Goal: Complete application form

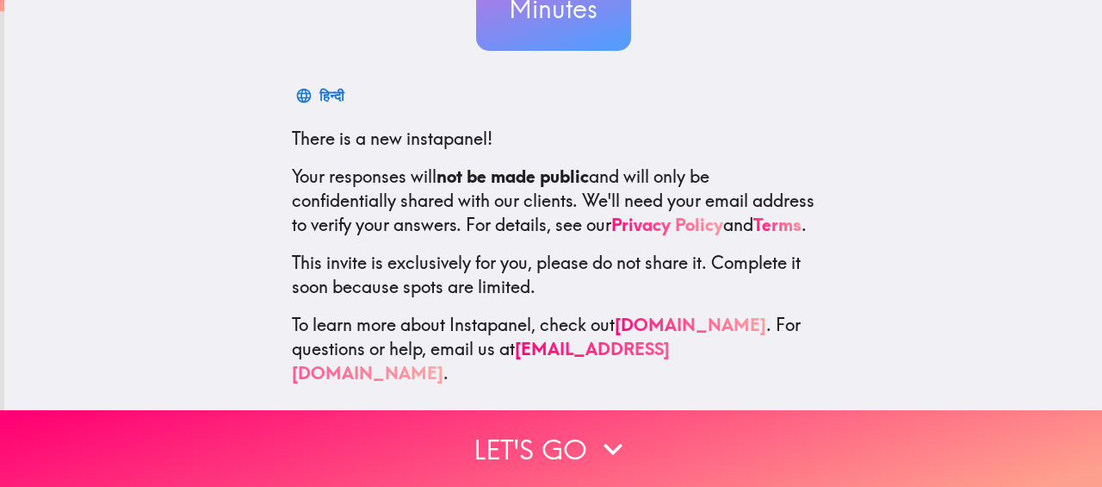
scroll to position [216, 0]
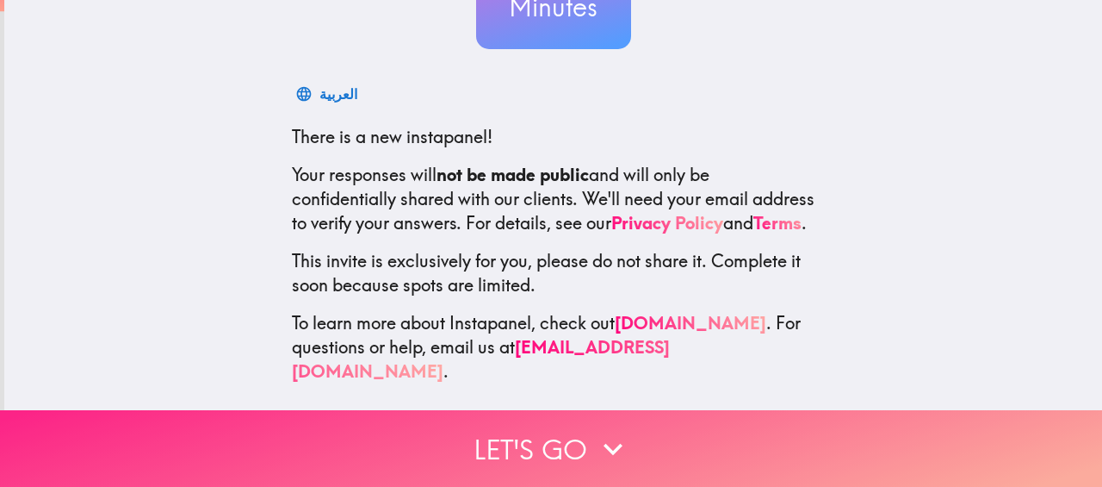
click at [554, 448] on button "Let's go" at bounding box center [551, 448] width 1102 height 77
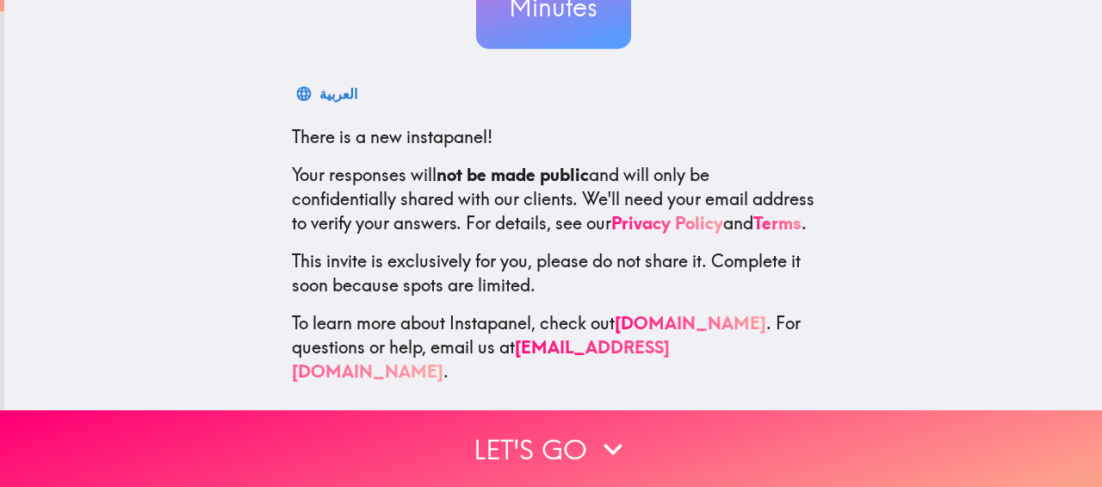
scroll to position [0, 0]
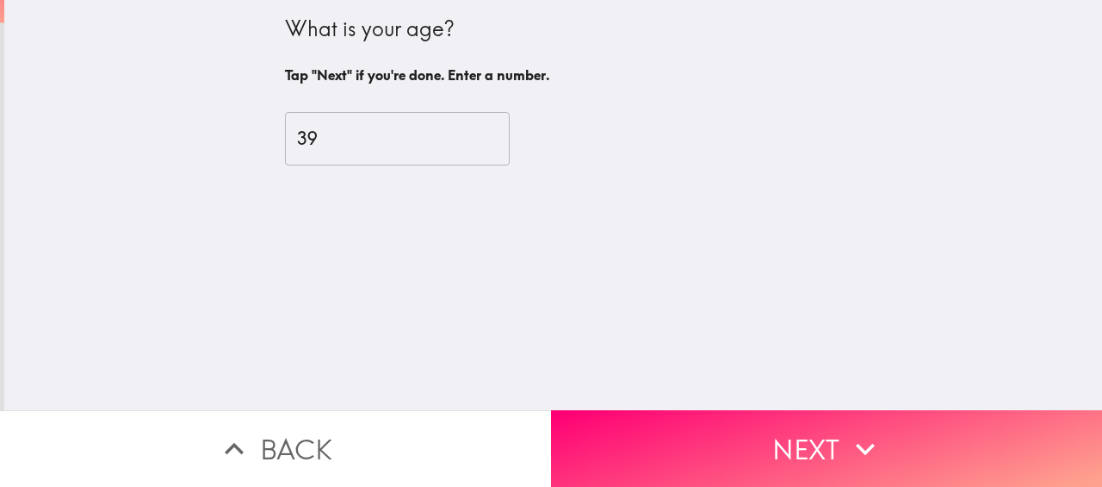
click at [505, 136] on input "39" at bounding box center [397, 138] width 225 height 53
type input "40"
click at [505, 136] on input "40" at bounding box center [397, 138] width 225 height 53
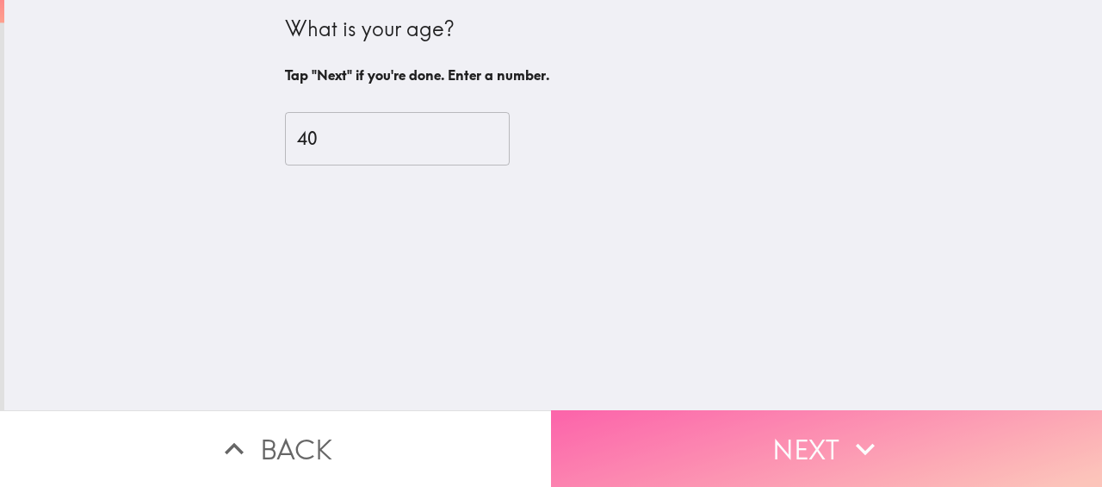
click at [797, 426] on button "Next" at bounding box center [826, 448] width 551 height 77
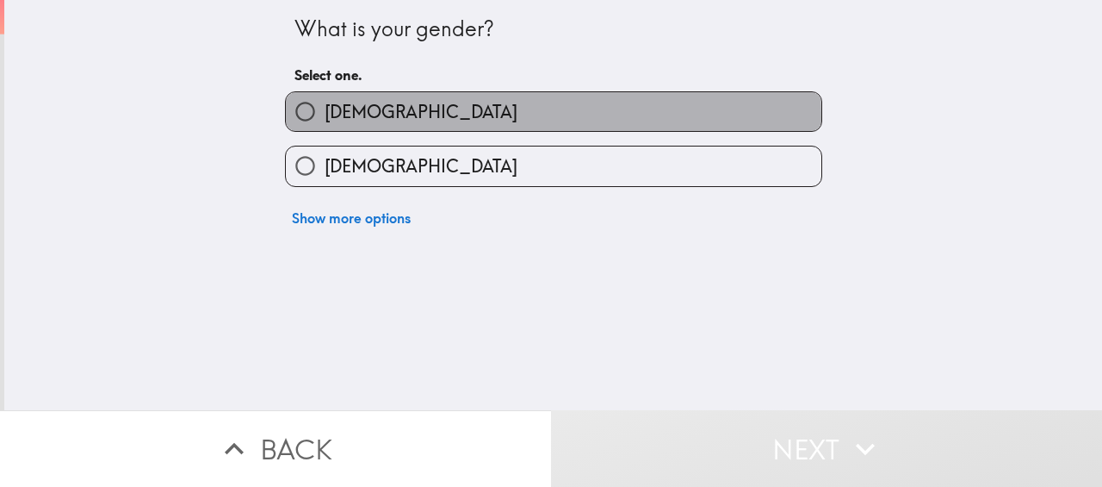
click at [365, 118] on span "[DEMOGRAPHIC_DATA]" at bounding box center [421, 112] width 193 height 24
click at [325, 118] on input "[DEMOGRAPHIC_DATA]" at bounding box center [305, 111] width 39 height 39
radio input "true"
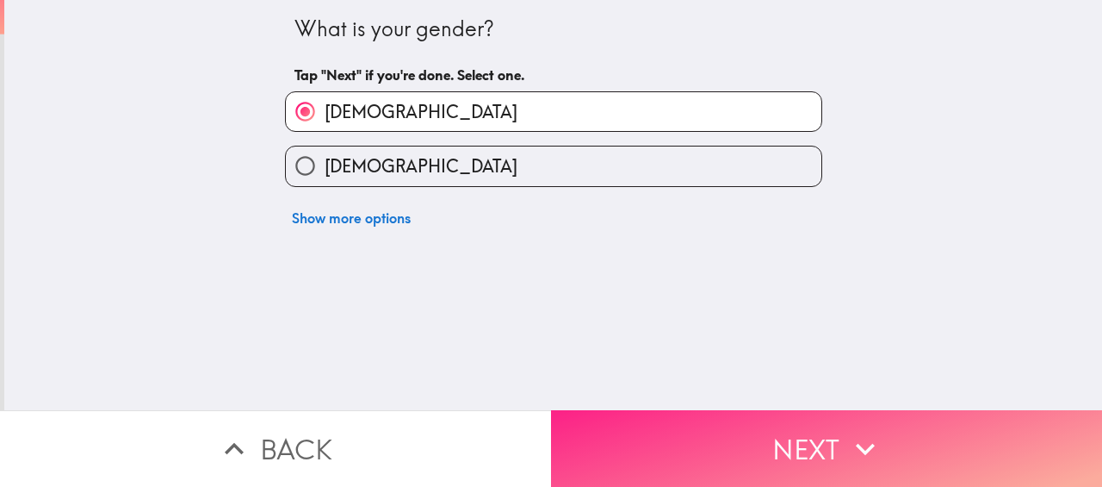
click at [799, 456] on button "Next" at bounding box center [826, 448] width 551 height 77
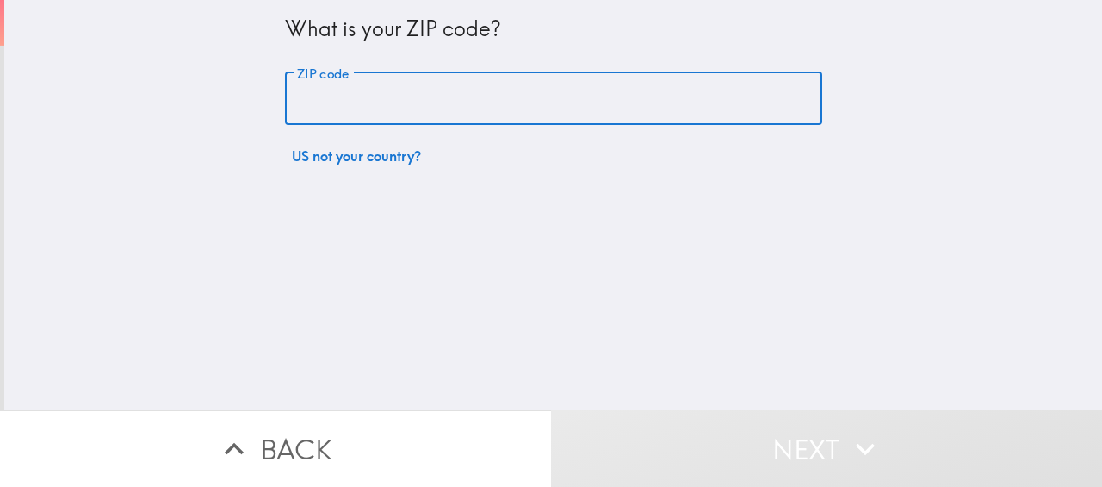
paste input "61821"
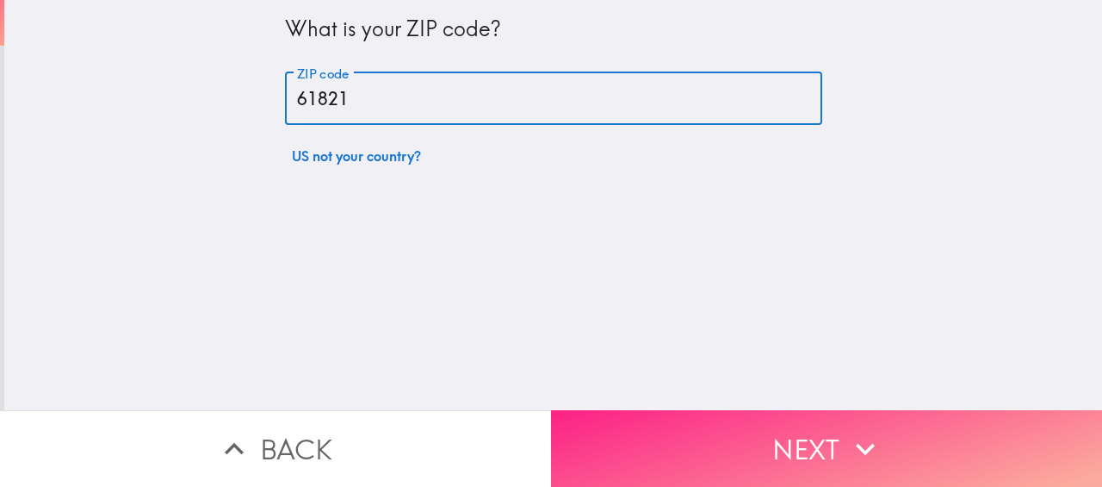
type input "61821"
click at [833, 449] on button "Next" at bounding box center [826, 448] width 551 height 77
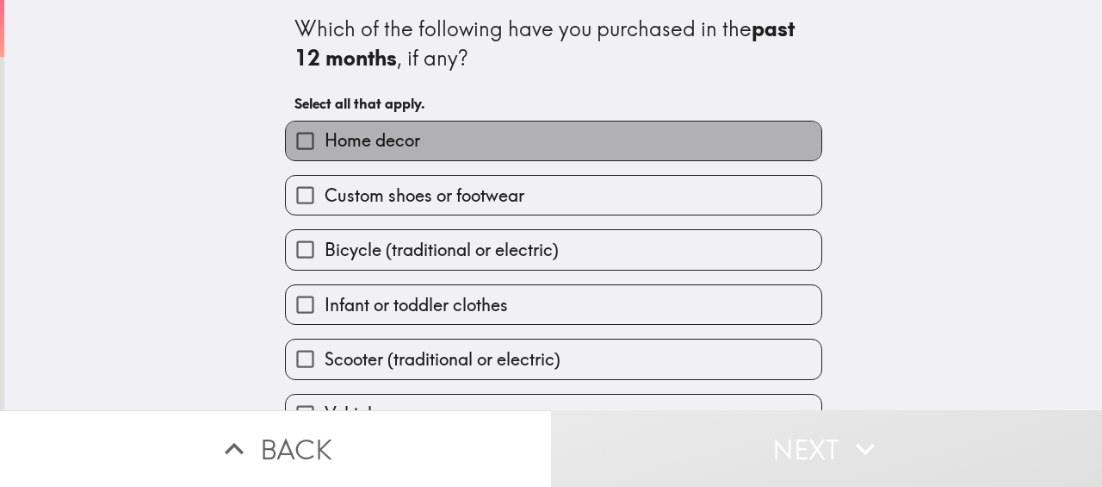
click at [416, 127] on label "Home decor" at bounding box center [554, 140] width 536 height 39
click at [325, 127] on input "Home decor" at bounding box center [305, 140] width 39 height 39
checkbox input "true"
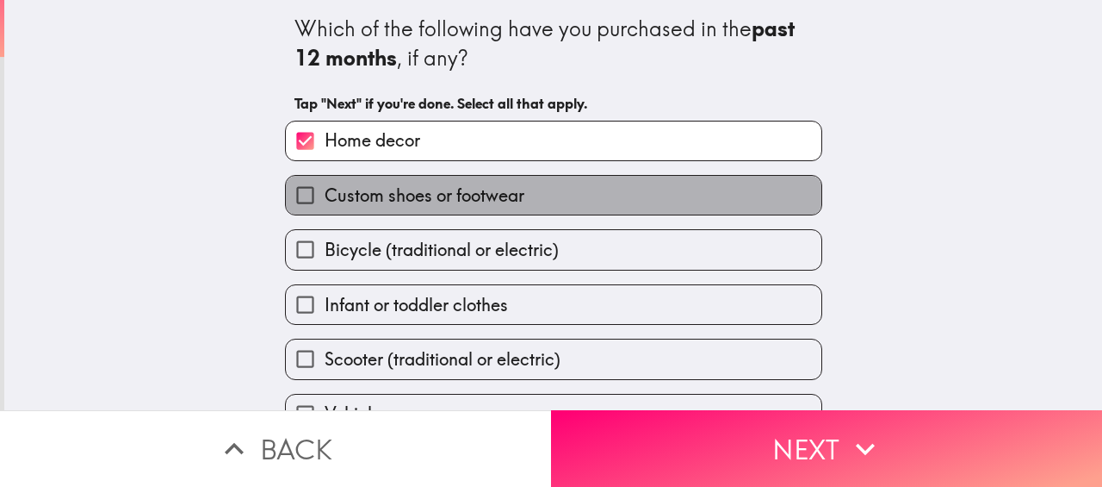
click at [406, 189] on span "Custom shoes or footwear" at bounding box center [425, 195] width 200 height 24
click at [325, 189] on input "Custom shoes or footwear" at bounding box center [305, 195] width 39 height 39
checkbox input "true"
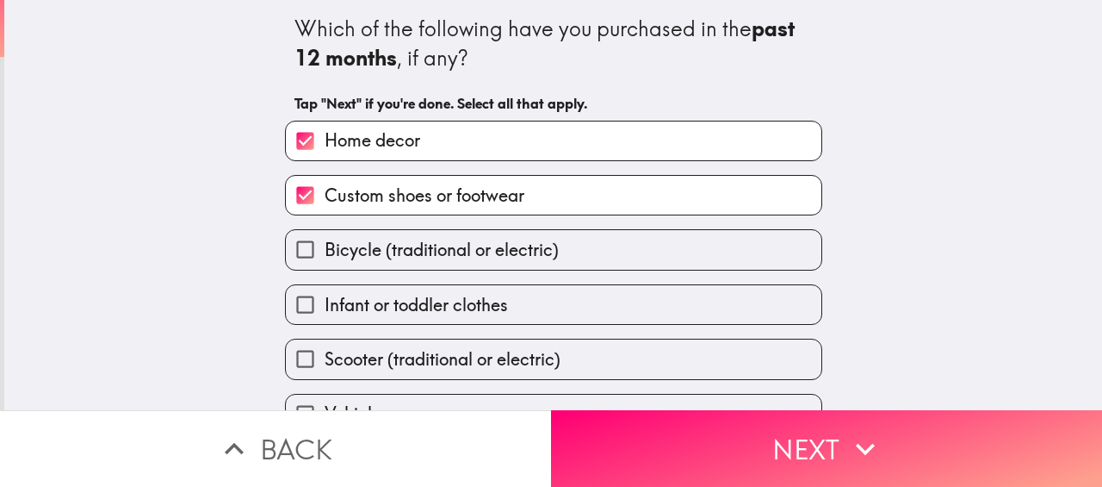
click at [403, 257] on span "Bicycle (traditional or electric)" at bounding box center [442, 250] width 234 height 24
click at [325, 257] on input "Bicycle (traditional or electric)" at bounding box center [305, 249] width 39 height 39
checkbox input "true"
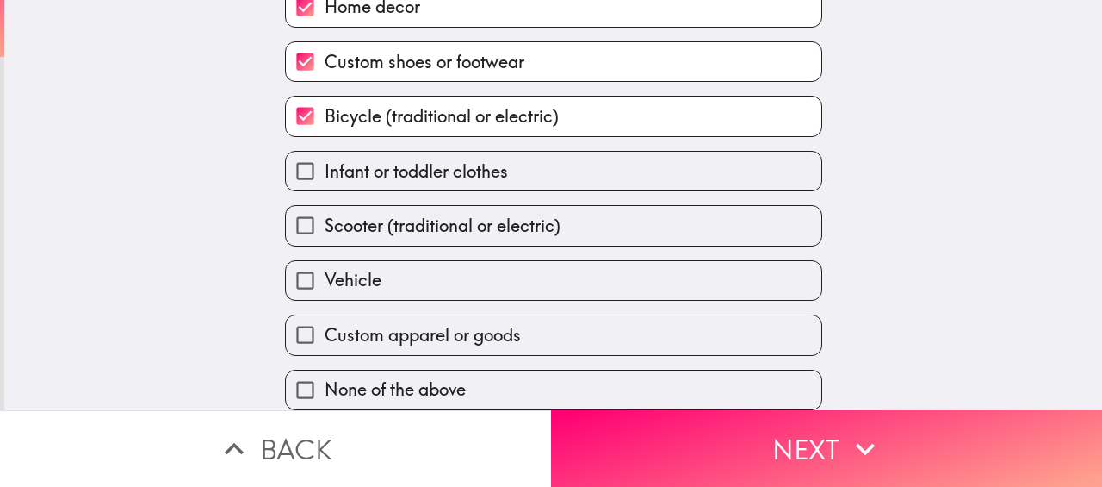
scroll to position [138, 0]
click at [395, 338] on span "Custom apparel or goods" at bounding box center [423, 335] width 196 height 24
click at [325, 338] on input "Custom apparel or goods" at bounding box center [305, 334] width 39 height 39
checkbox input "true"
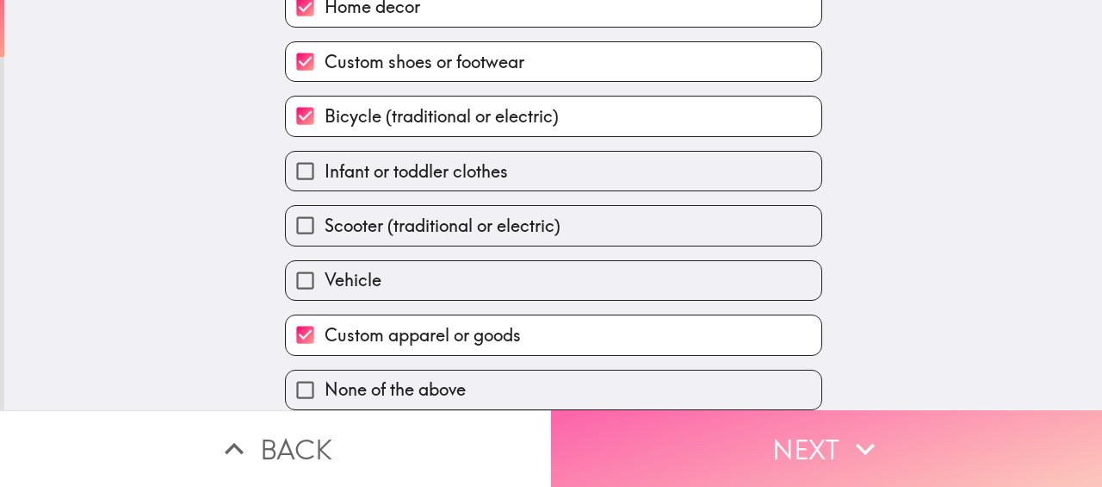
click at [746, 469] on button "Next" at bounding box center [826, 448] width 551 height 77
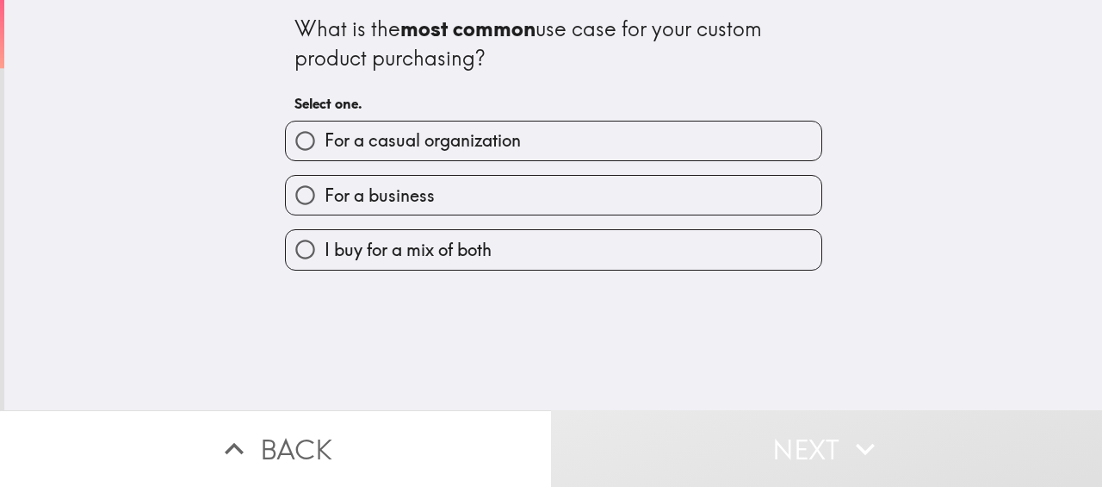
click at [410, 194] on span "For a business" at bounding box center [380, 195] width 110 height 24
click at [325, 194] on input "For a business" at bounding box center [305, 195] width 39 height 39
radio input "true"
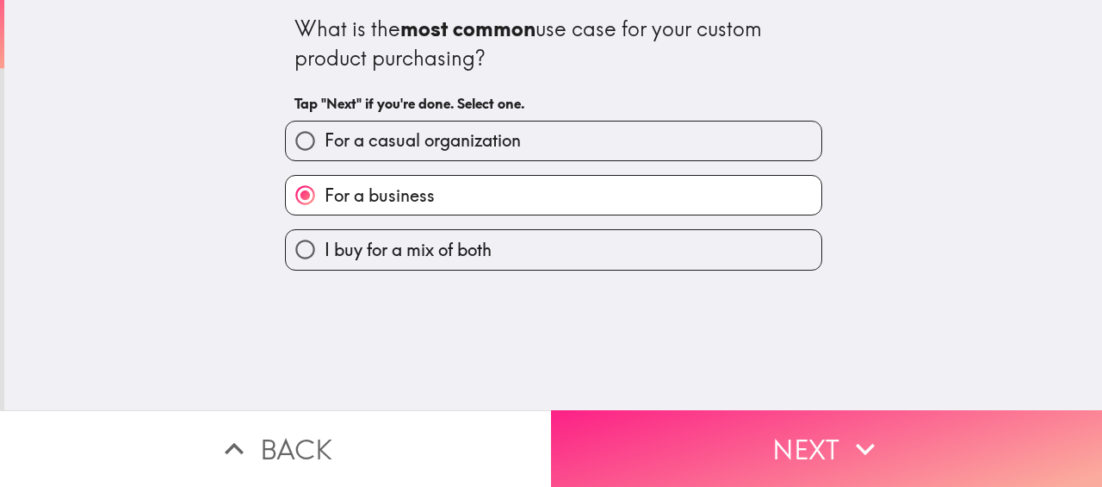
click at [717, 424] on button "Next" at bounding box center [826, 448] width 551 height 77
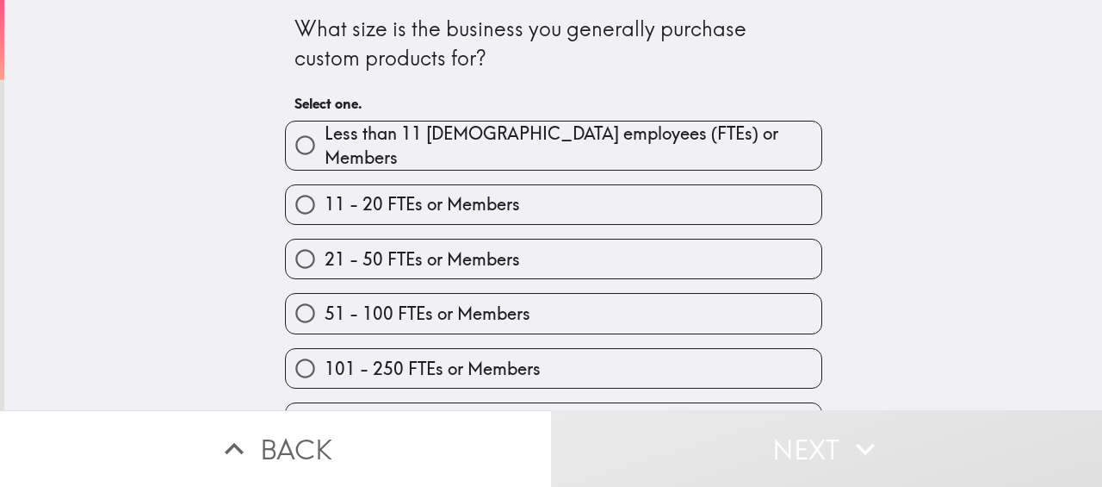
click at [485, 249] on span "21 - 50 FTEs or Members" at bounding box center [422, 259] width 195 height 24
click at [325, 249] on input "21 - 50 FTEs or Members" at bounding box center [305, 258] width 39 height 39
radio input "true"
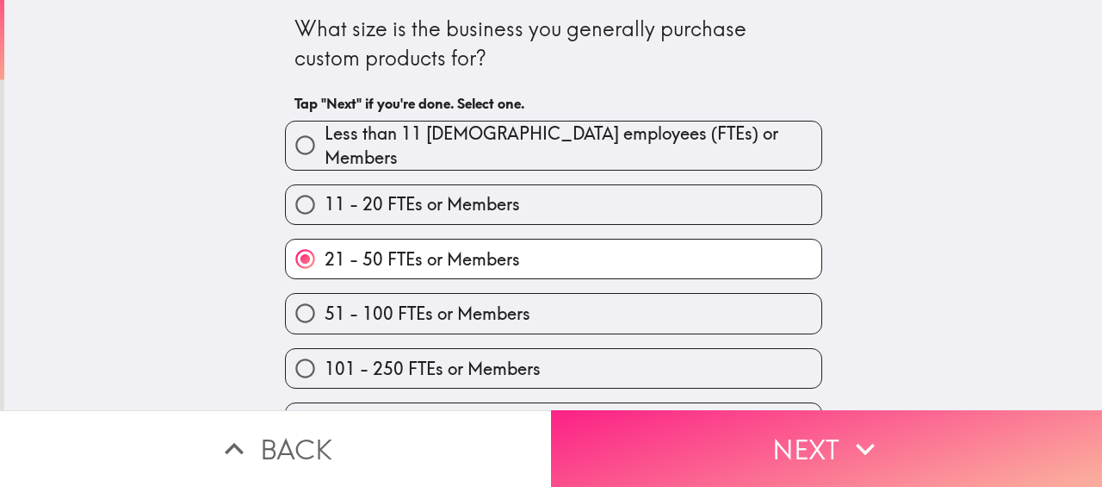
click at [745, 461] on button "Next" at bounding box center [826, 448] width 551 height 77
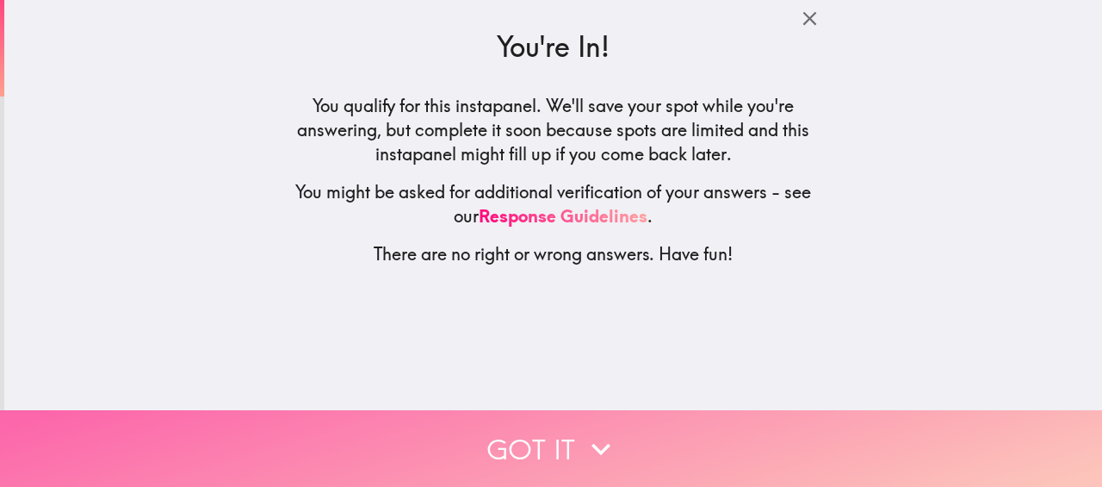
click at [572, 443] on button "Got it" at bounding box center [551, 448] width 1102 height 77
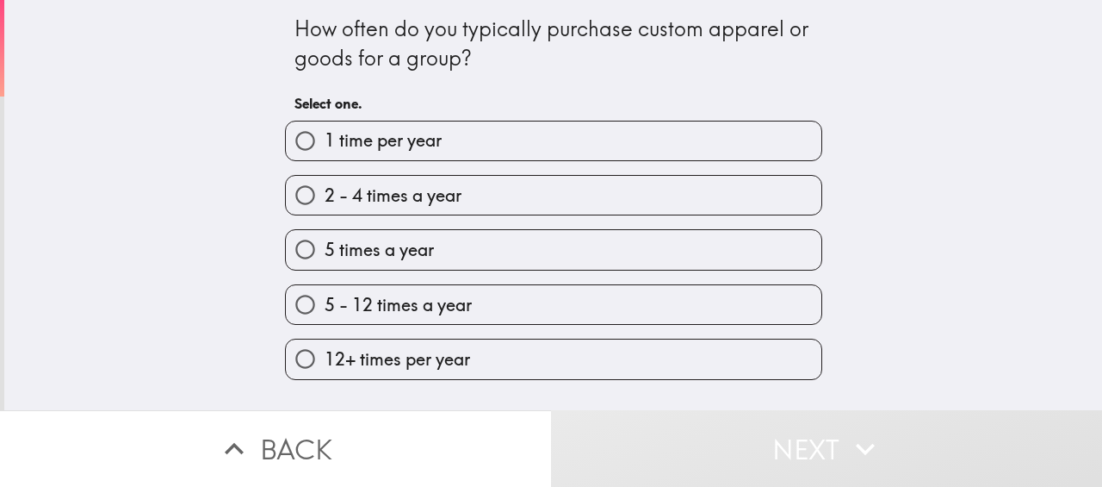
click at [412, 197] on span "2 - 4 times a year" at bounding box center [393, 195] width 137 height 24
click at [325, 197] on input "2 - 4 times a year" at bounding box center [305, 195] width 39 height 39
radio input "true"
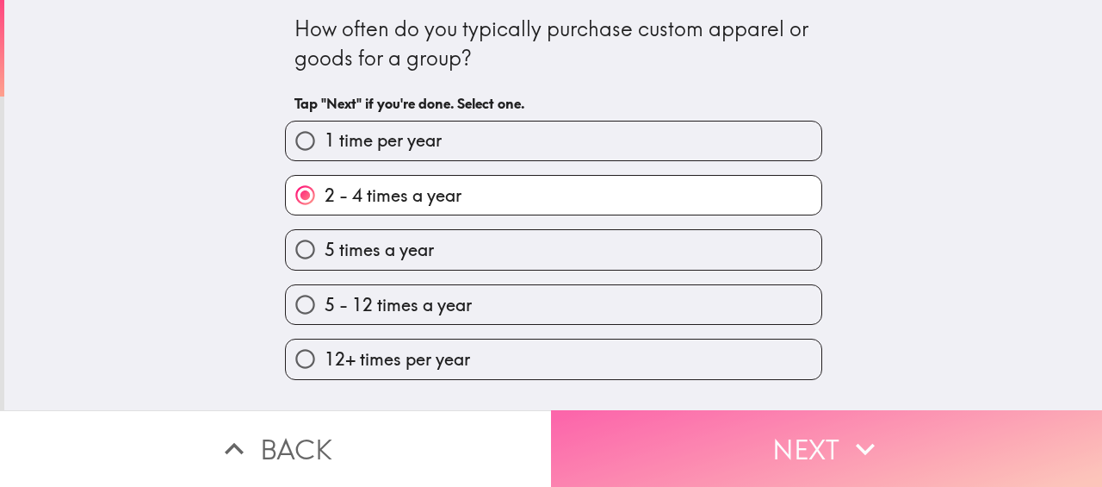
click at [665, 430] on button "Next" at bounding box center [826, 448] width 551 height 77
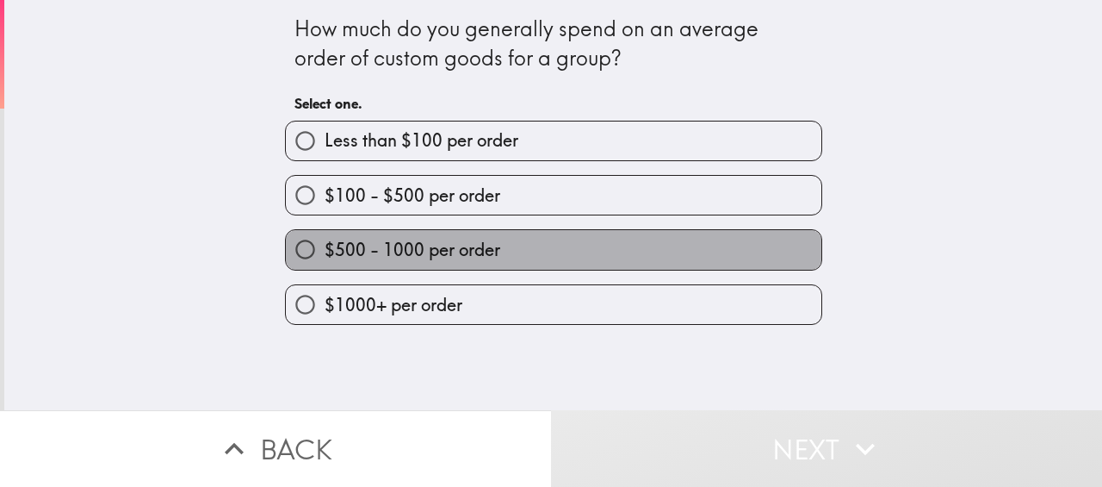
click at [459, 244] on span "$500 - 1000 per order" at bounding box center [413, 250] width 176 height 24
click at [325, 244] on input "$500 - 1000 per order" at bounding box center [305, 249] width 39 height 39
radio input "true"
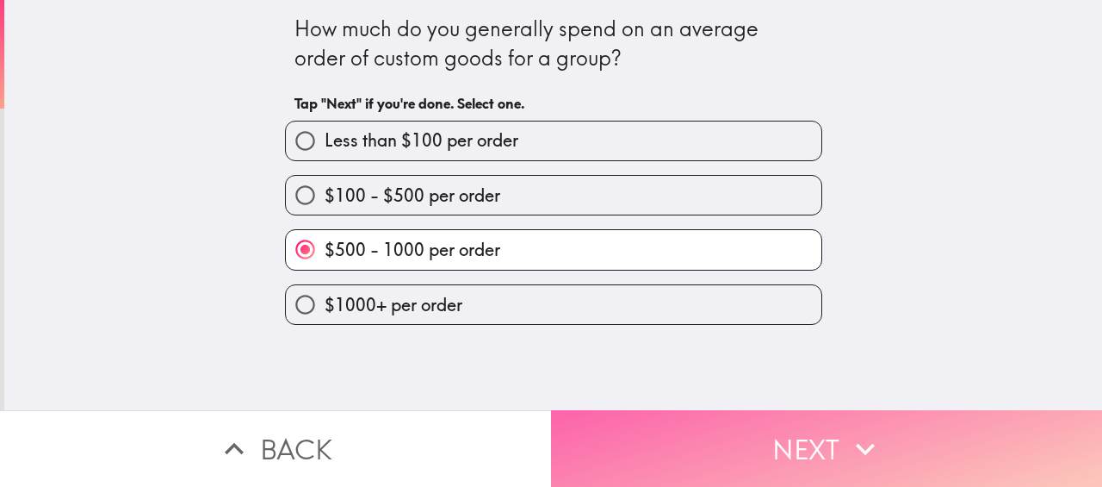
click at [669, 435] on button "Next" at bounding box center [826, 448] width 551 height 77
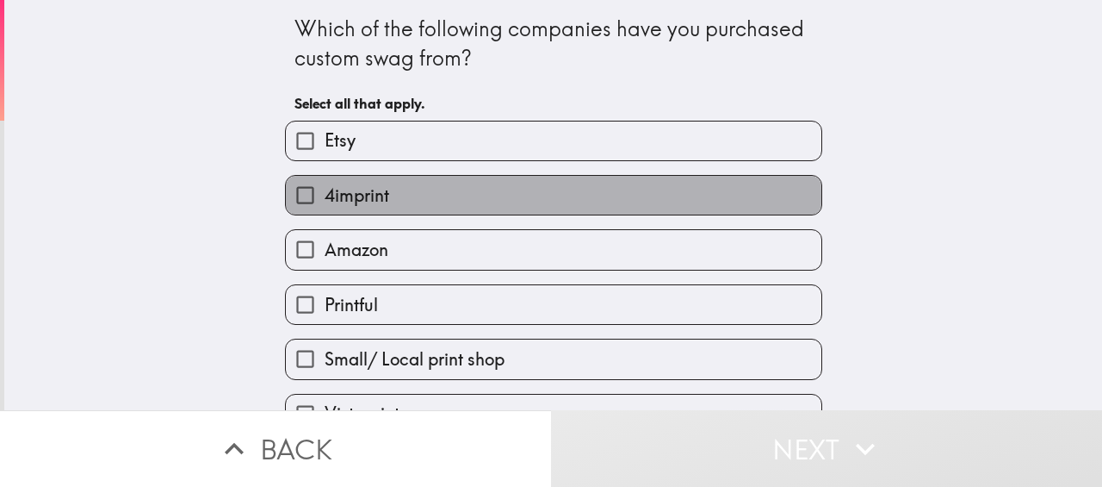
click at [411, 197] on label "4imprint" at bounding box center [554, 195] width 536 height 39
click at [325, 197] on input "4imprint" at bounding box center [305, 195] width 39 height 39
checkbox input "true"
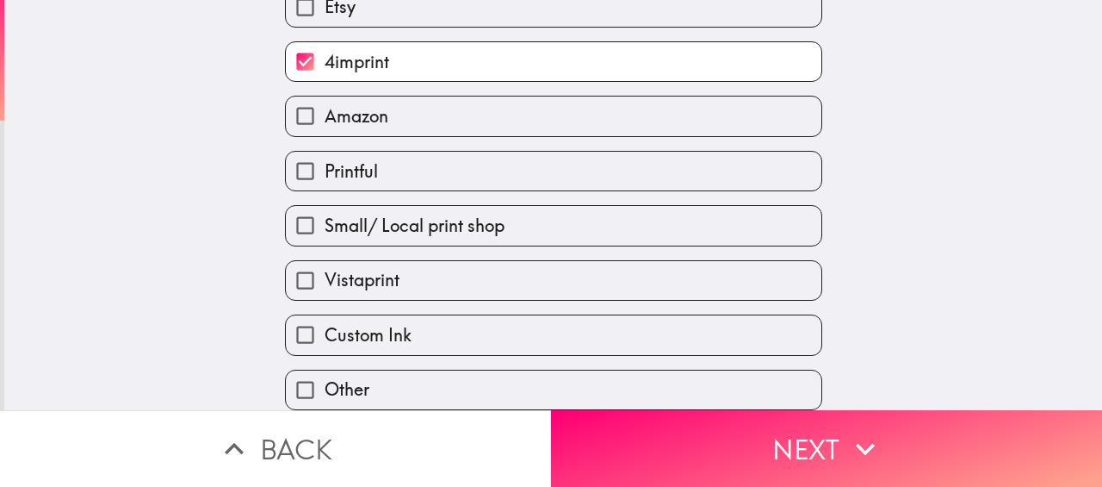
scroll to position [138, 0]
click at [450, 282] on label "Vistaprint" at bounding box center [554, 280] width 536 height 39
click at [325, 282] on input "Vistaprint" at bounding box center [305, 280] width 39 height 39
checkbox input "true"
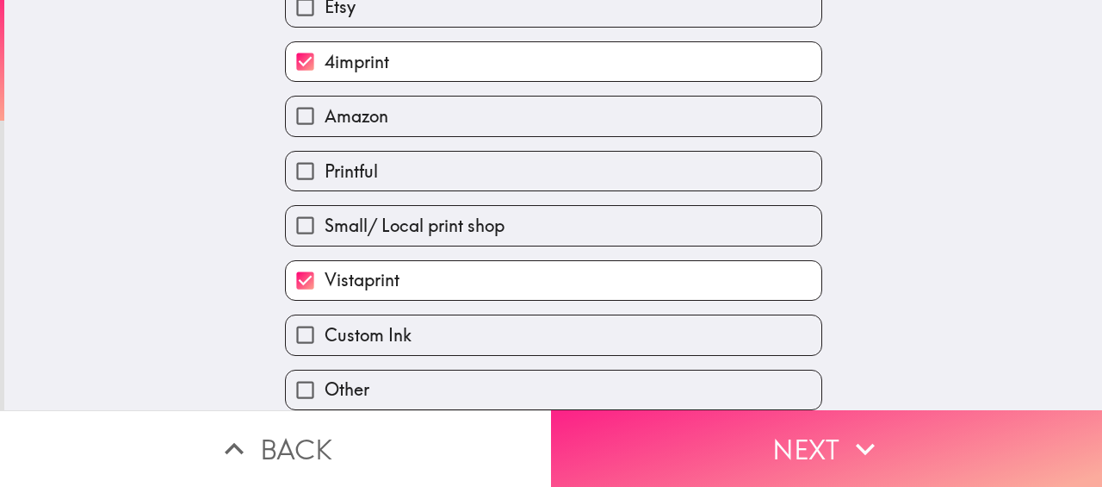
click at [728, 462] on button "Next" at bounding box center [826, 448] width 551 height 77
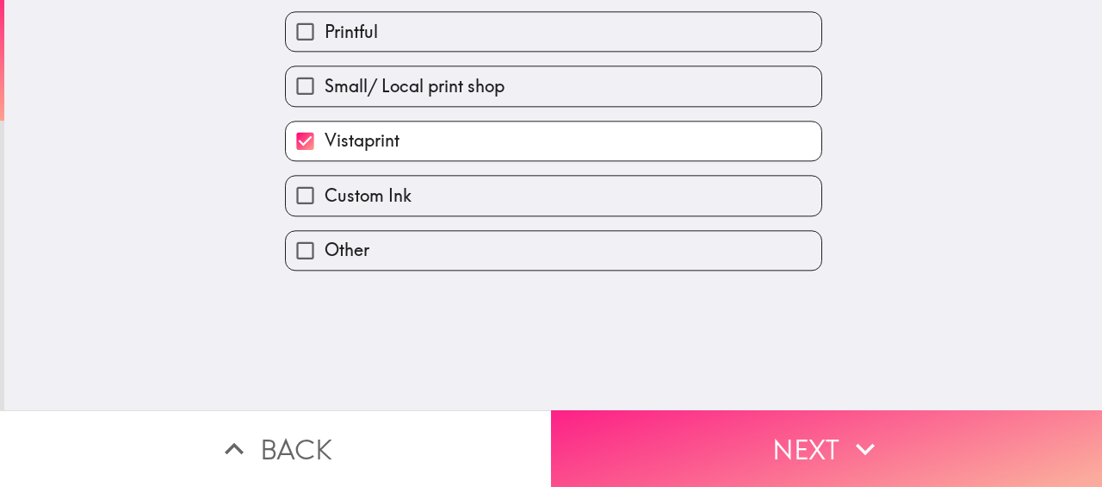
scroll to position [0, 0]
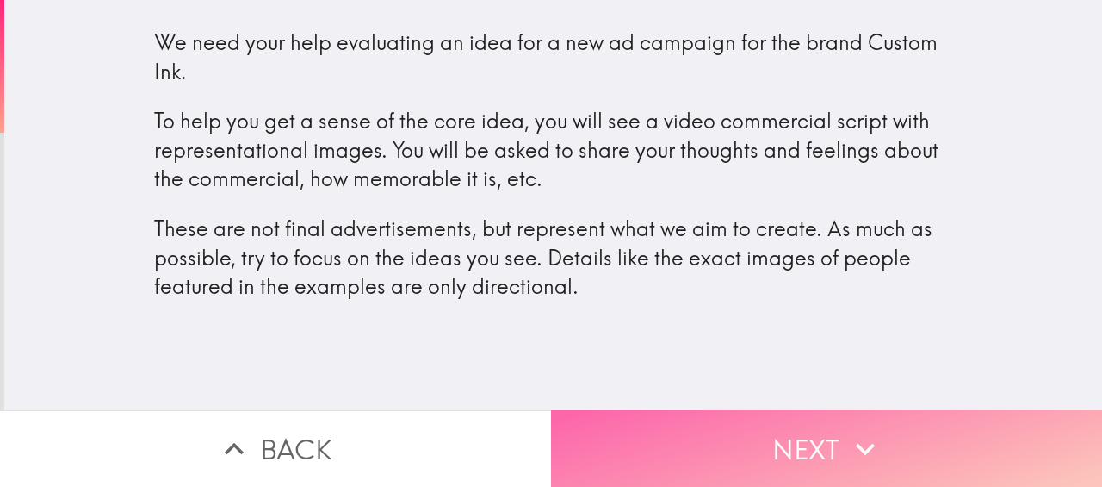
click at [733, 466] on button "Next" at bounding box center [826, 448] width 551 height 77
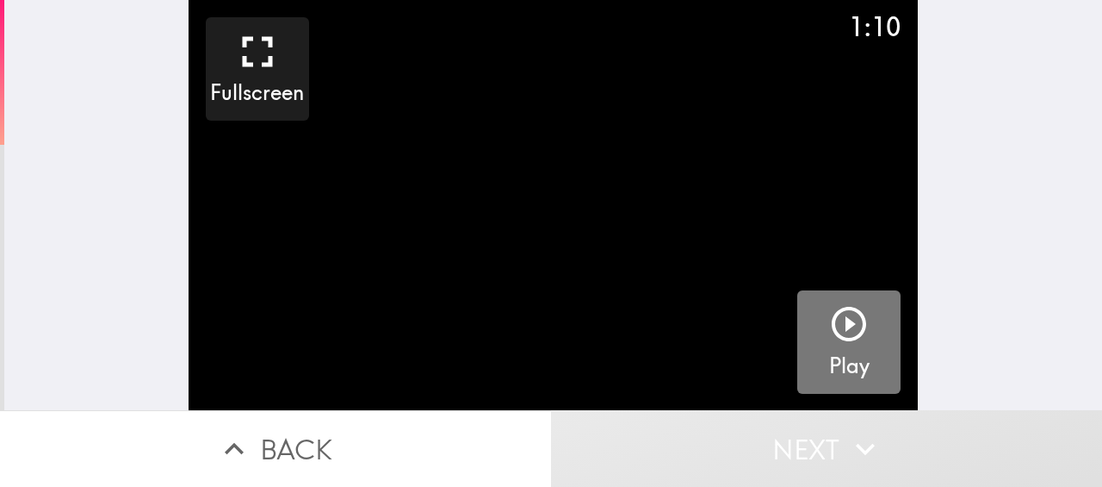
click at [843, 328] on icon "button" at bounding box center [848, 323] width 41 height 41
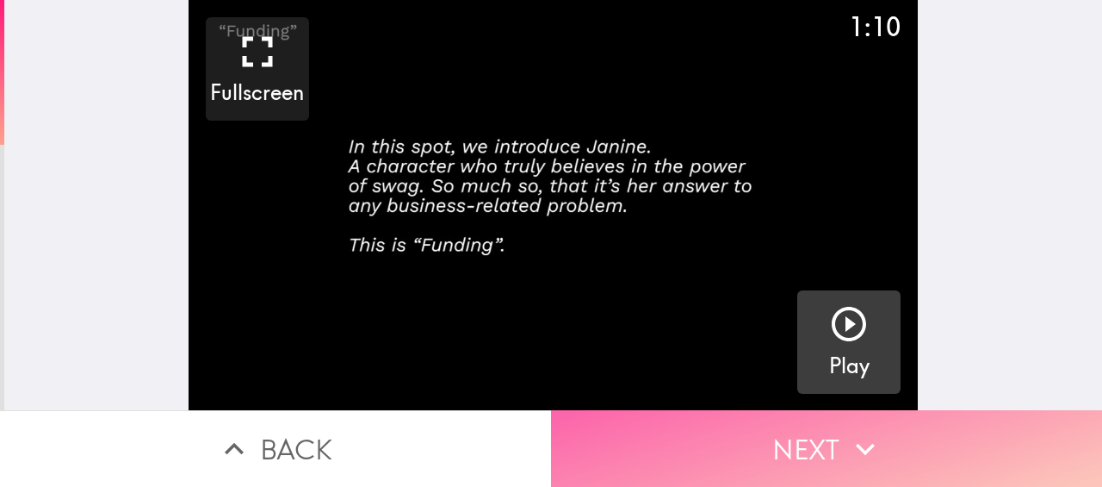
click at [785, 438] on button "Next" at bounding box center [826, 448] width 551 height 77
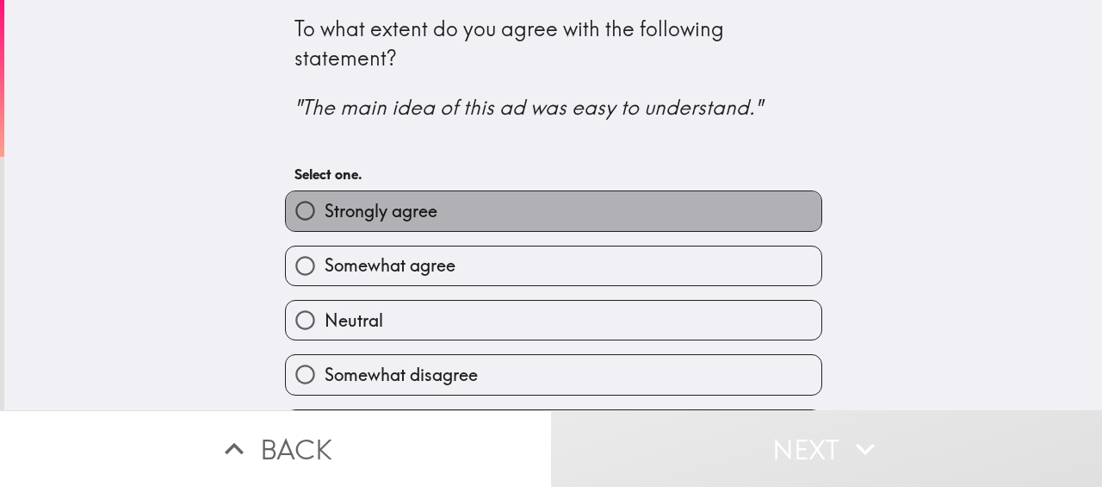
click at [462, 218] on label "Strongly agree" at bounding box center [554, 210] width 536 height 39
click at [325, 218] on input "Strongly agree" at bounding box center [305, 210] width 39 height 39
radio input "true"
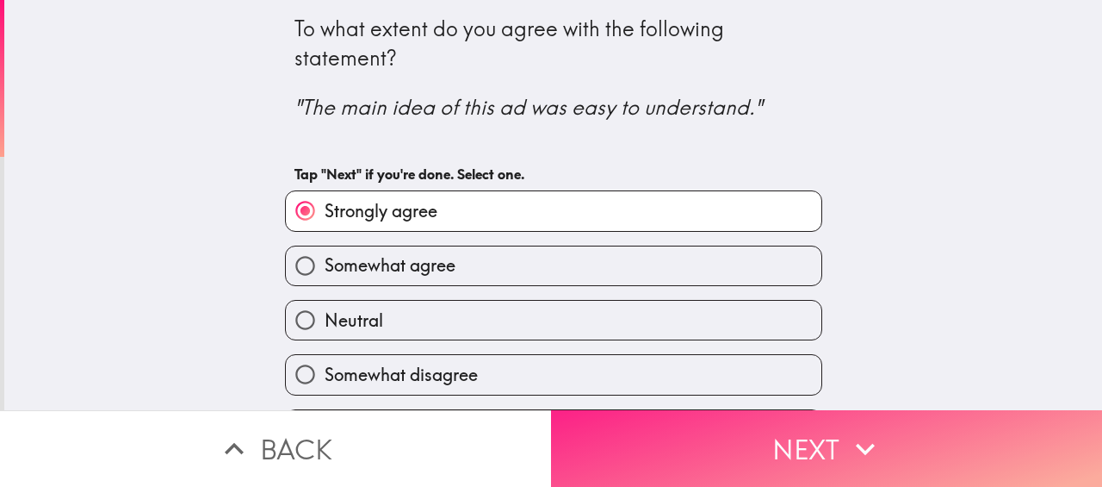
click at [702, 446] on button "Next" at bounding box center [826, 448] width 551 height 77
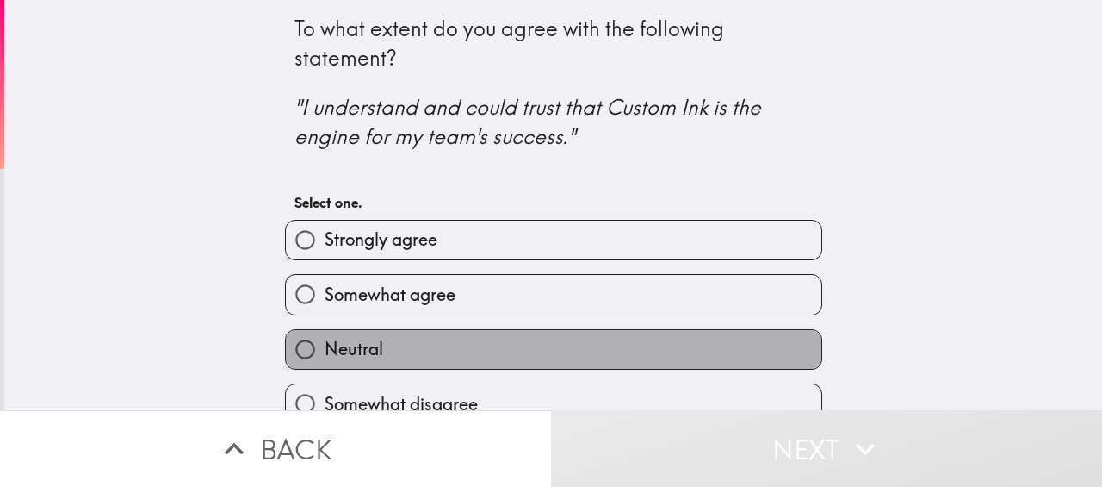
click at [502, 342] on label "Neutral" at bounding box center [554, 349] width 536 height 39
click at [325, 342] on input "Neutral" at bounding box center [305, 349] width 39 height 39
radio input "true"
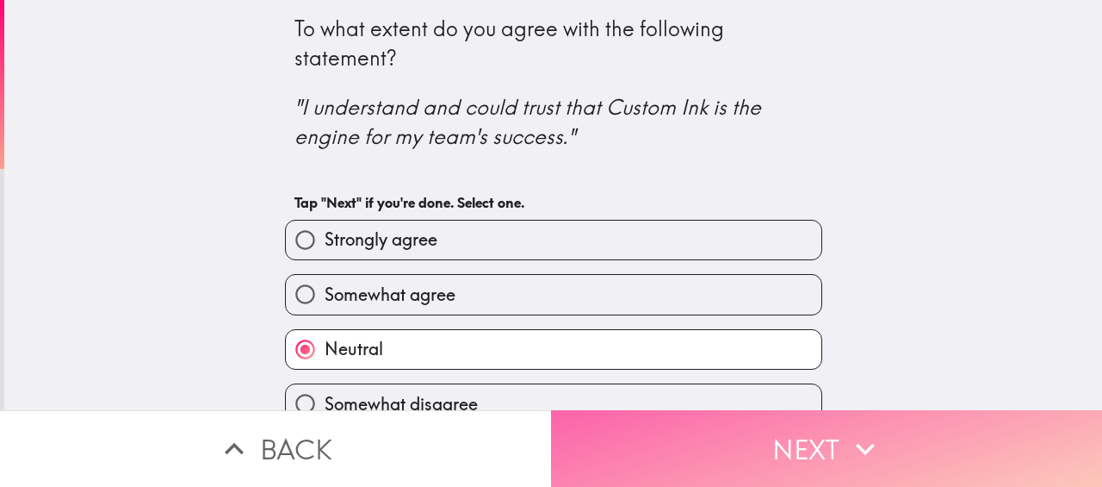
click at [696, 450] on button "Next" at bounding box center [826, 448] width 551 height 77
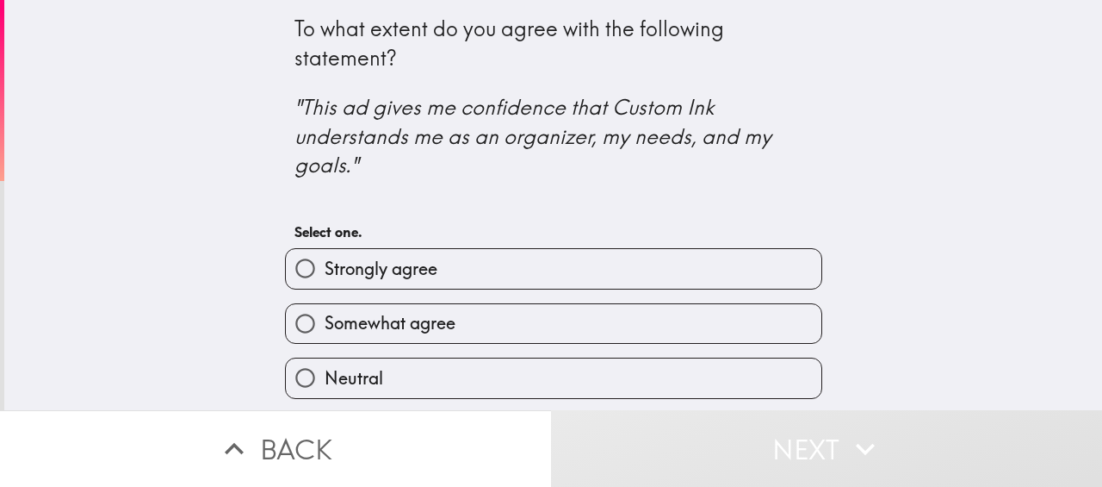
click at [497, 270] on label "Strongly agree" at bounding box center [554, 268] width 536 height 39
click at [325, 270] on input "Strongly agree" at bounding box center [305, 268] width 39 height 39
radio input "true"
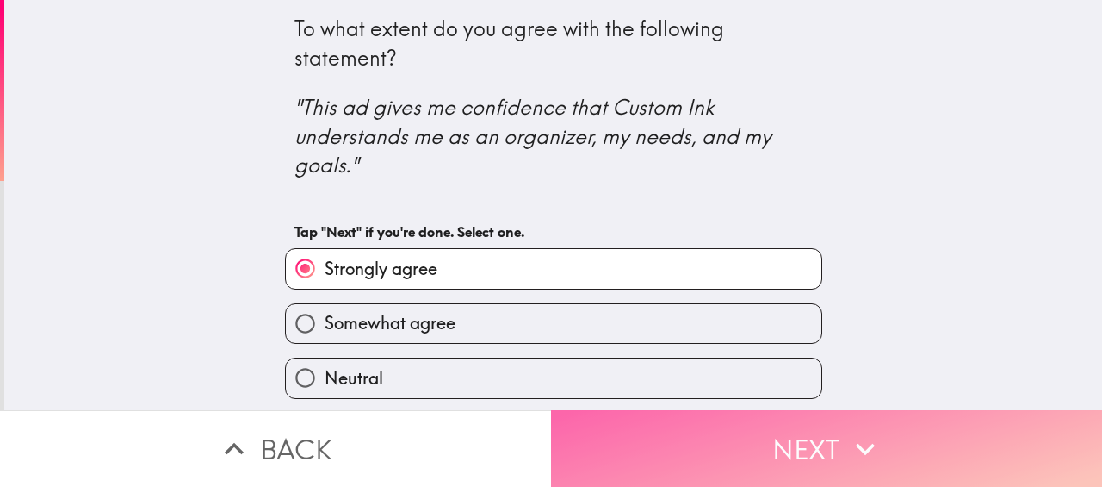
click at [757, 454] on button "Next" at bounding box center [826, 448] width 551 height 77
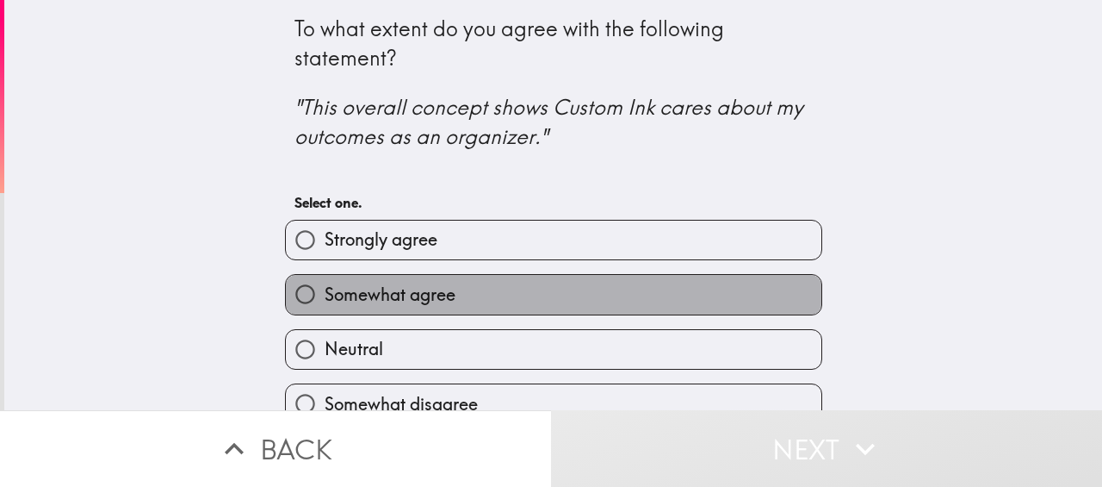
click at [584, 297] on label "Somewhat agree" at bounding box center [554, 294] width 536 height 39
click at [325, 297] on input "Somewhat agree" at bounding box center [305, 294] width 39 height 39
radio input "true"
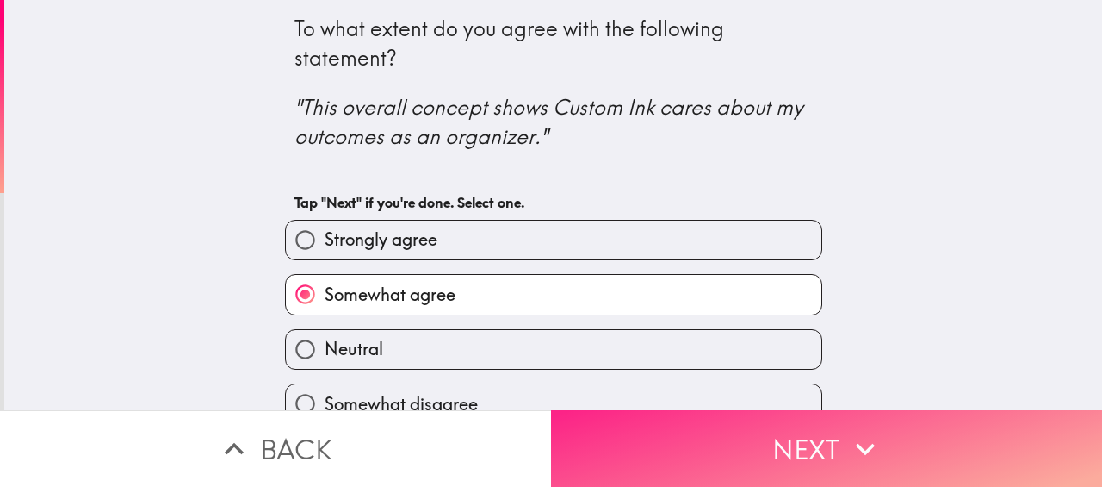
click at [750, 465] on button "Next" at bounding box center [826, 448] width 551 height 77
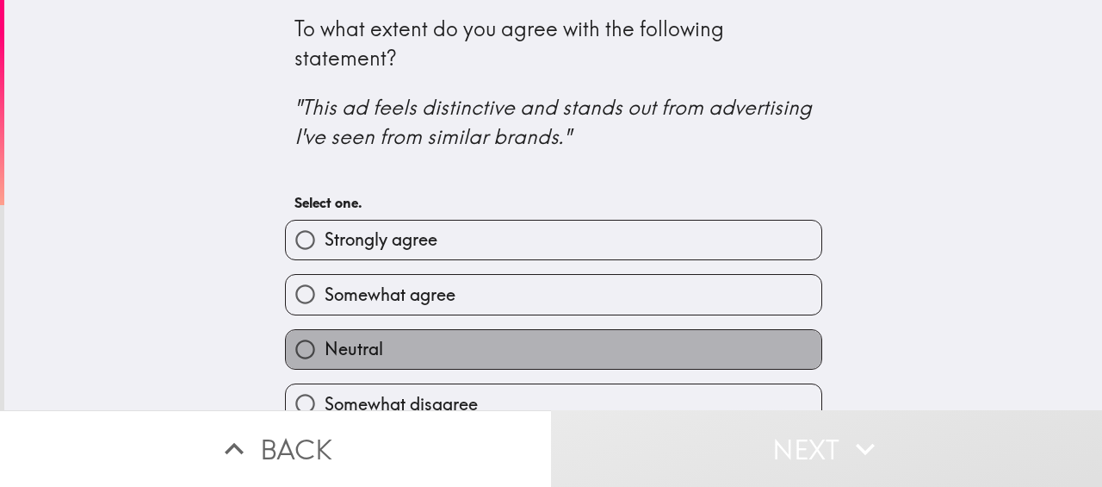
click at [556, 352] on label "Neutral" at bounding box center [554, 349] width 536 height 39
click at [325, 352] on input "Neutral" at bounding box center [305, 349] width 39 height 39
radio input "true"
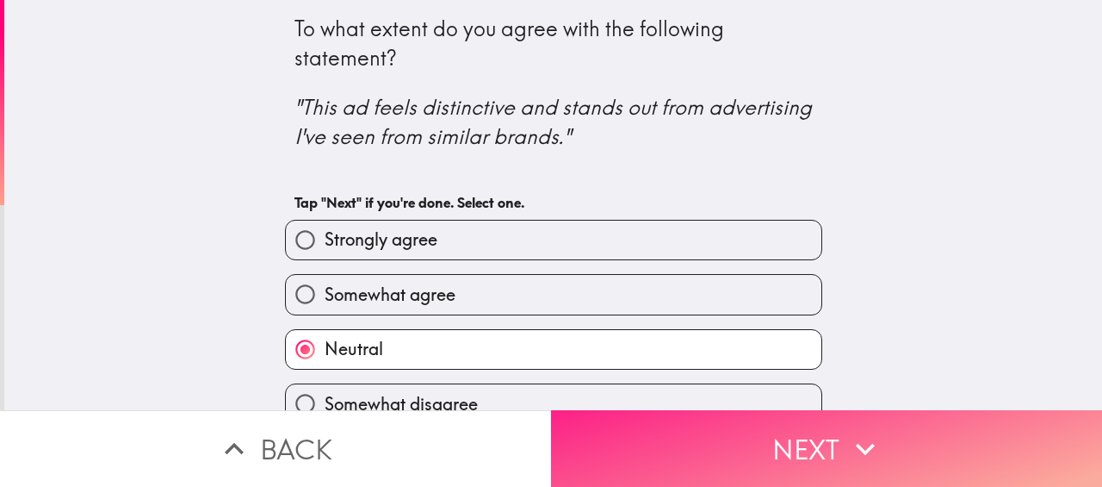
click at [709, 452] on button "Next" at bounding box center [826, 448] width 551 height 77
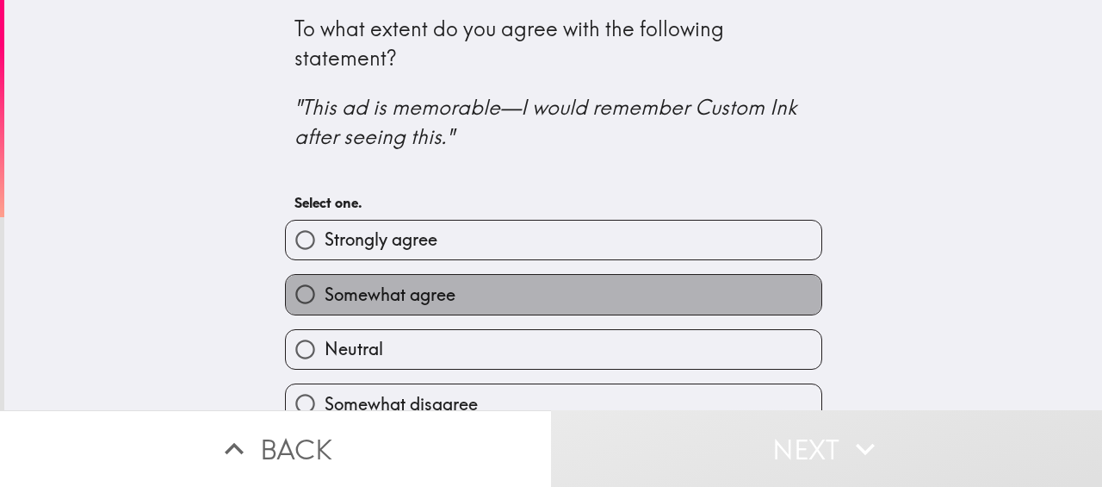
click at [545, 287] on label "Somewhat agree" at bounding box center [554, 294] width 536 height 39
click at [325, 287] on input "Somewhat agree" at bounding box center [305, 294] width 39 height 39
radio input "true"
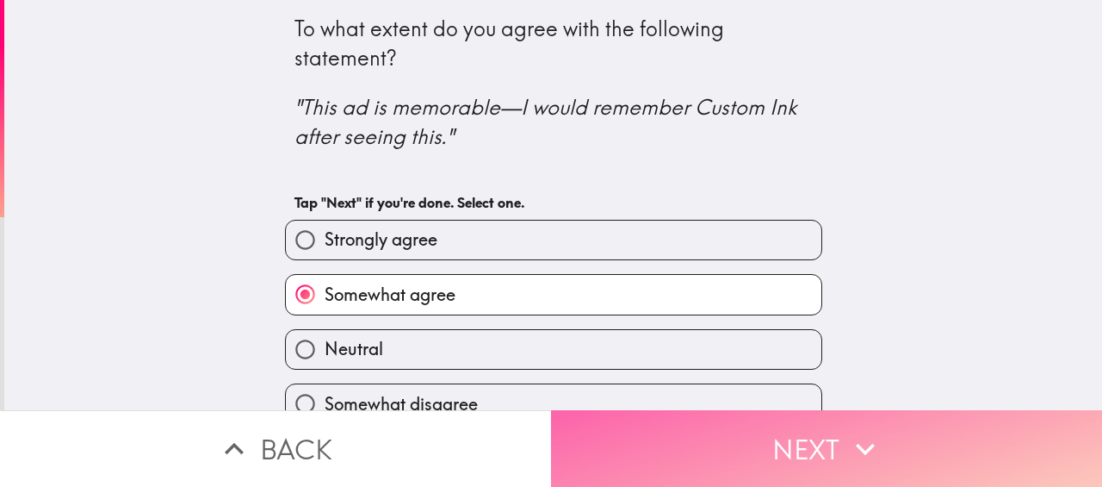
click at [728, 452] on button "Next" at bounding box center [826, 448] width 551 height 77
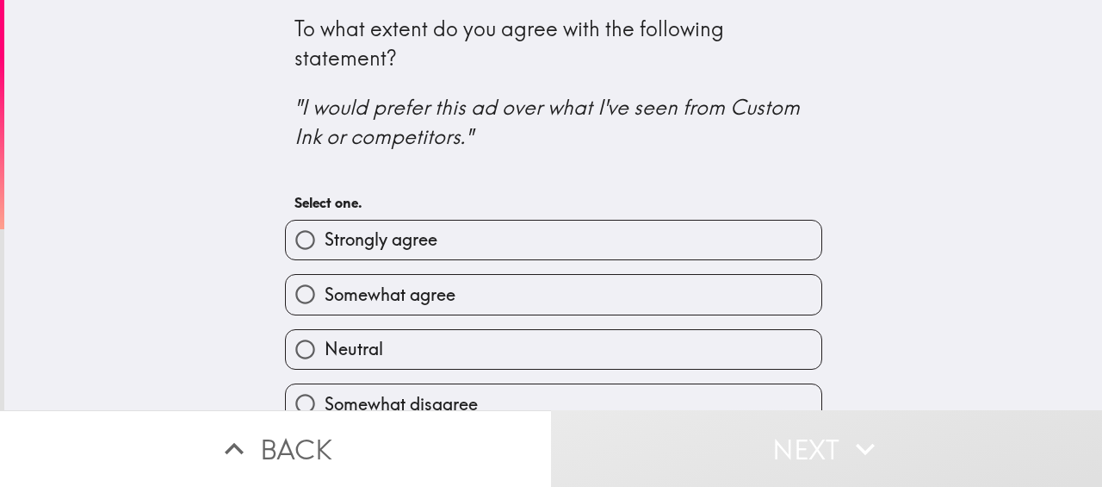
click at [528, 301] on label "Somewhat agree" at bounding box center [554, 294] width 536 height 39
click at [325, 301] on input "Somewhat agree" at bounding box center [305, 294] width 39 height 39
radio input "true"
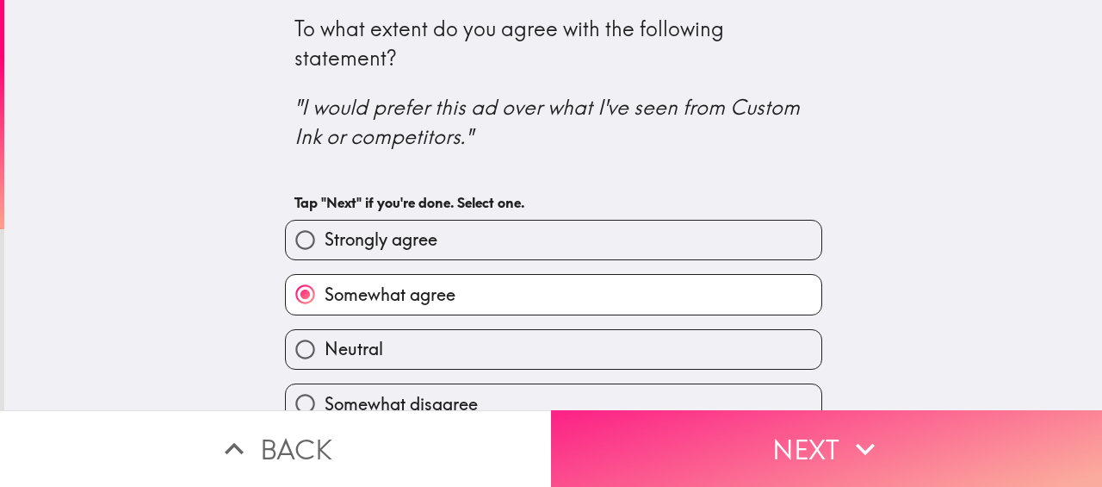
click at [747, 445] on button "Next" at bounding box center [826, 448] width 551 height 77
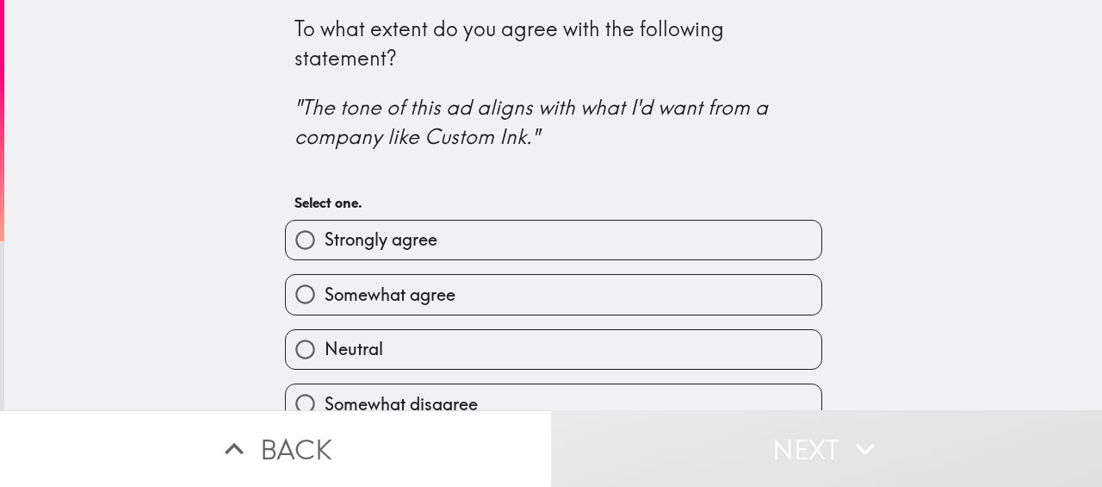
click at [518, 236] on label "Strongly agree" at bounding box center [554, 239] width 536 height 39
click at [325, 236] on input "Strongly agree" at bounding box center [305, 239] width 39 height 39
radio input "true"
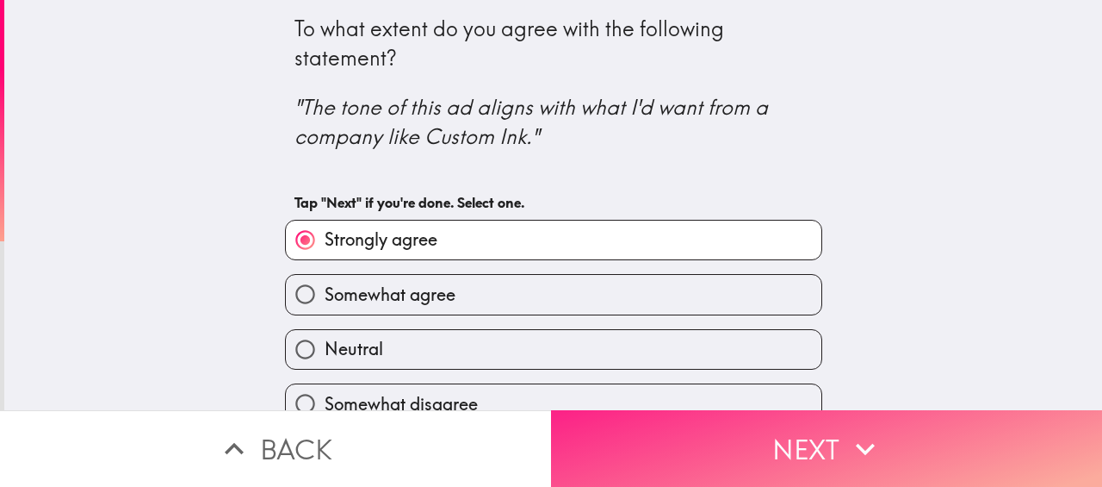
click at [772, 431] on button "Next" at bounding box center [826, 448] width 551 height 77
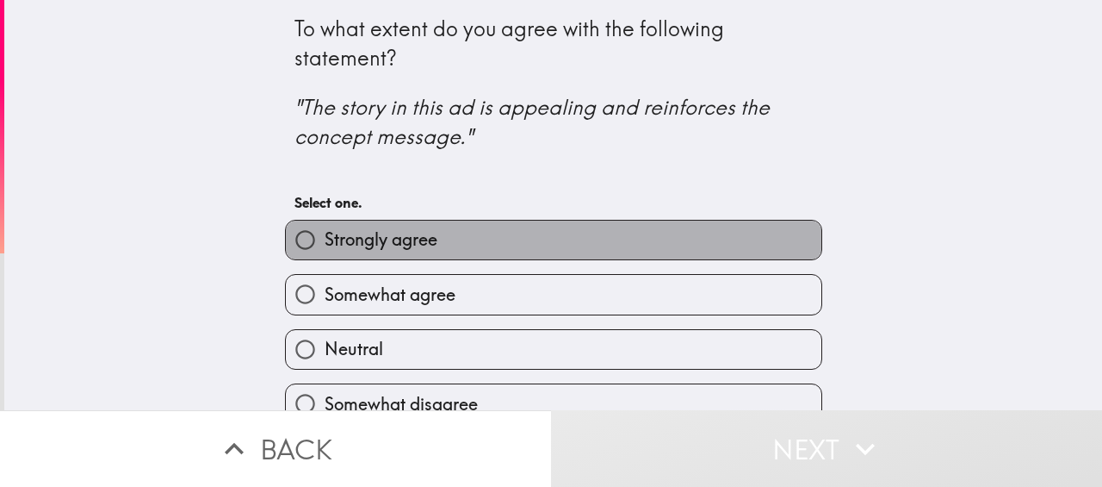
click at [449, 233] on label "Strongly agree" at bounding box center [554, 239] width 536 height 39
click at [325, 233] on input "Strongly agree" at bounding box center [305, 239] width 39 height 39
radio input "true"
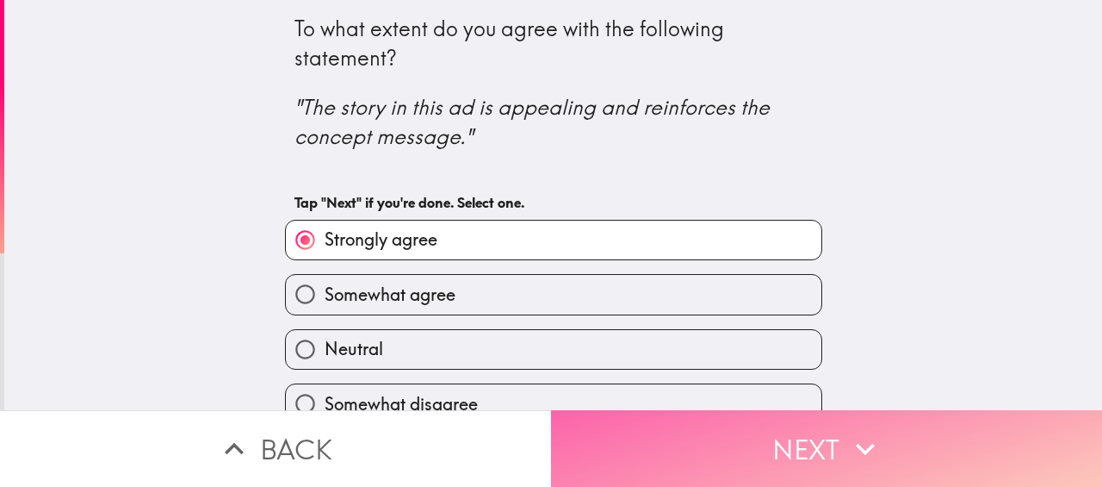
click at [724, 451] on button "Next" at bounding box center [826, 448] width 551 height 77
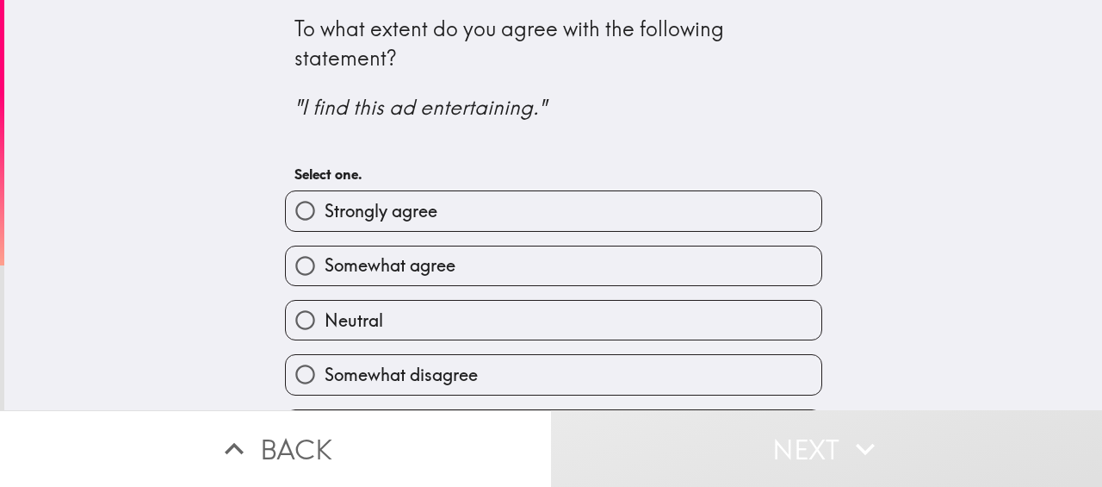
click at [503, 267] on label "Somewhat agree" at bounding box center [554, 265] width 536 height 39
click at [325, 267] on input "Somewhat agree" at bounding box center [305, 265] width 39 height 39
radio input "true"
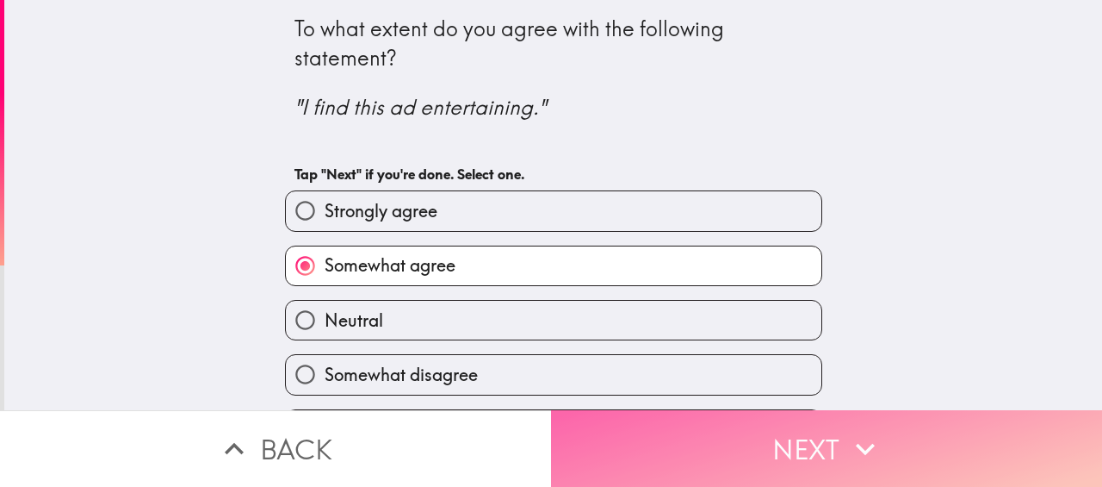
click at [708, 445] on button "Next" at bounding box center [826, 448] width 551 height 77
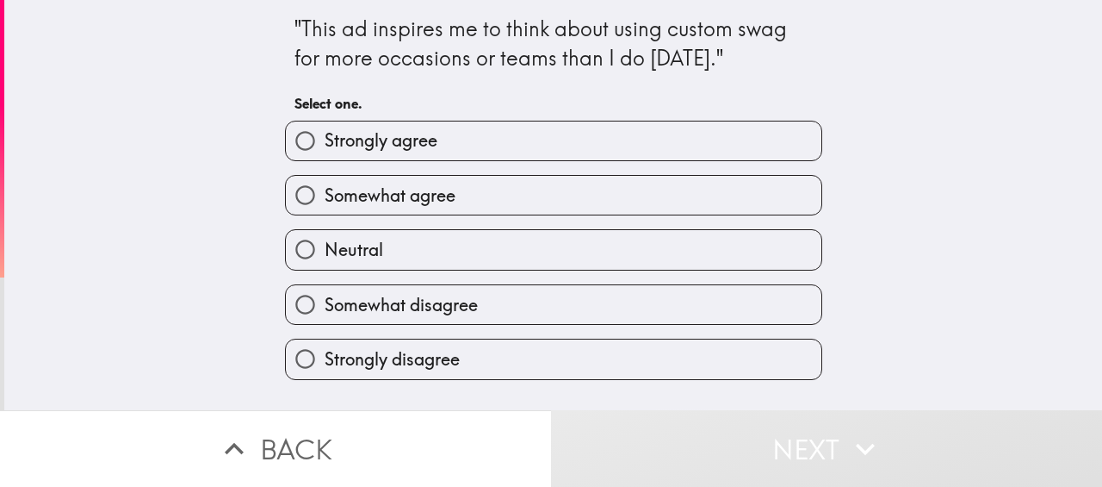
click at [519, 250] on label "Neutral" at bounding box center [554, 249] width 536 height 39
click at [325, 250] on input "Neutral" at bounding box center [305, 249] width 39 height 39
radio input "true"
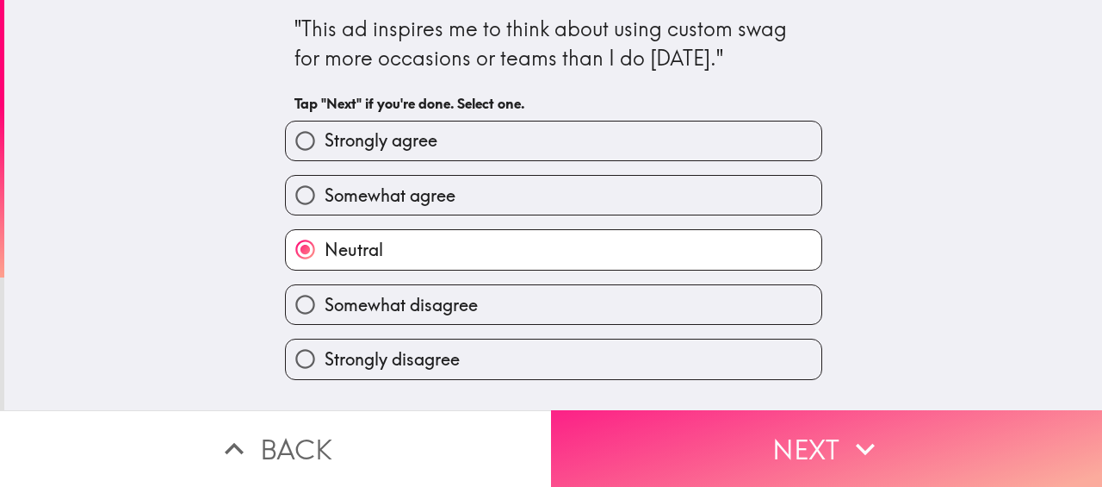
click at [766, 440] on button "Next" at bounding box center [826, 448] width 551 height 77
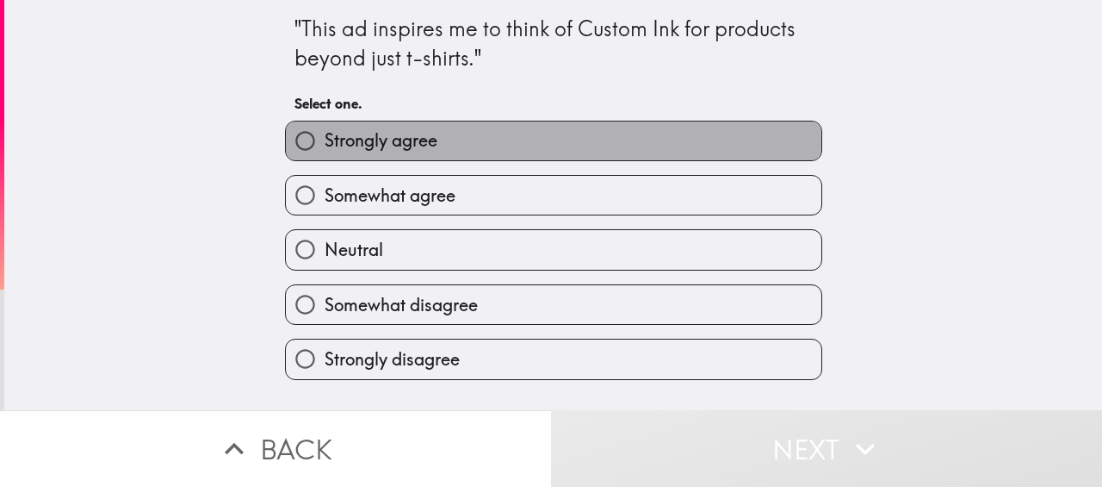
click at [503, 144] on label "Strongly agree" at bounding box center [554, 140] width 536 height 39
click at [325, 144] on input "Strongly agree" at bounding box center [305, 140] width 39 height 39
radio input "true"
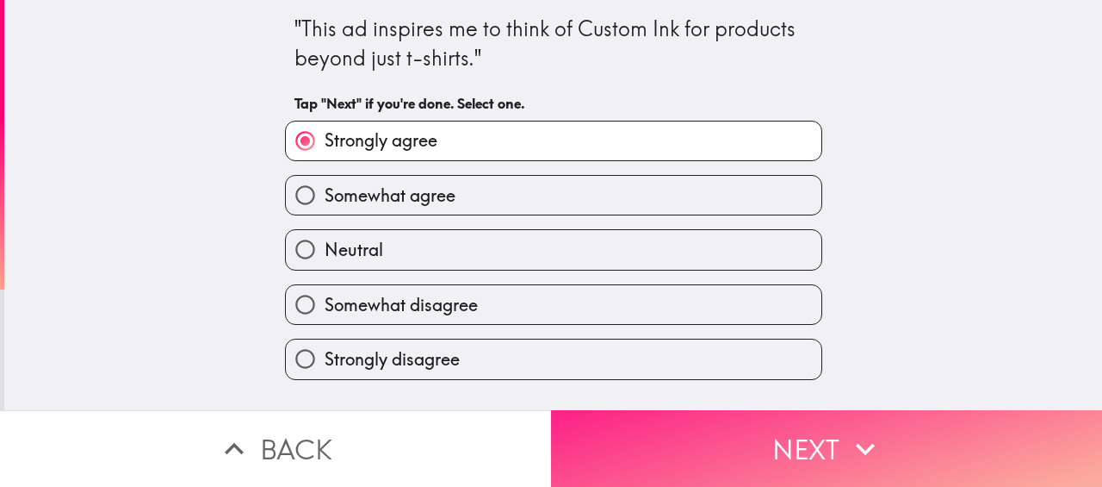
click at [799, 435] on button "Next" at bounding box center [826, 448] width 551 height 77
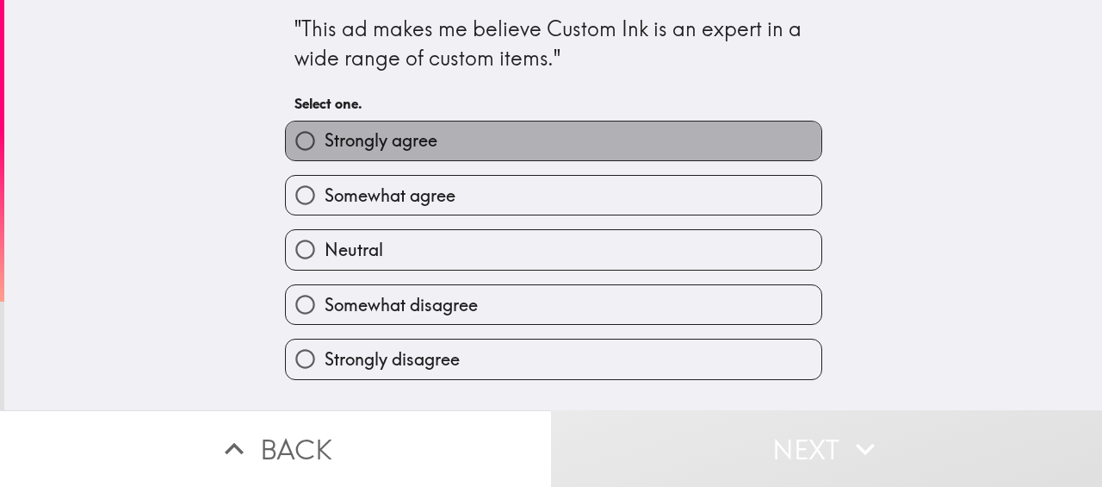
click at [499, 141] on label "Strongly agree" at bounding box center [554, 140] width 536 height 39
click at [325, 141] on input "Strongly agree" at bounding box center [305, 140] width 39 height 39
radio input "true"
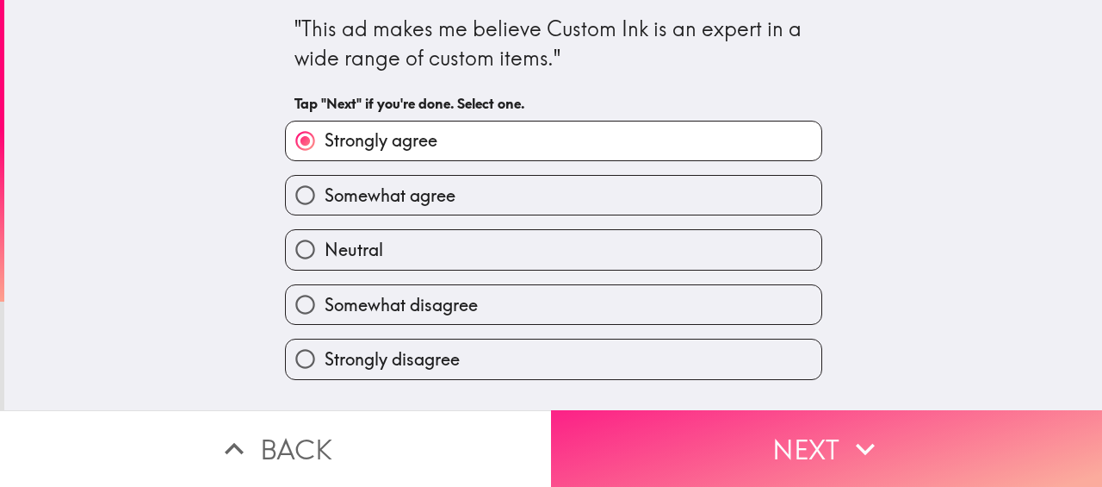
click at [800, 437] on button "Next" at bounding box center [826, 448] width 551 height 77
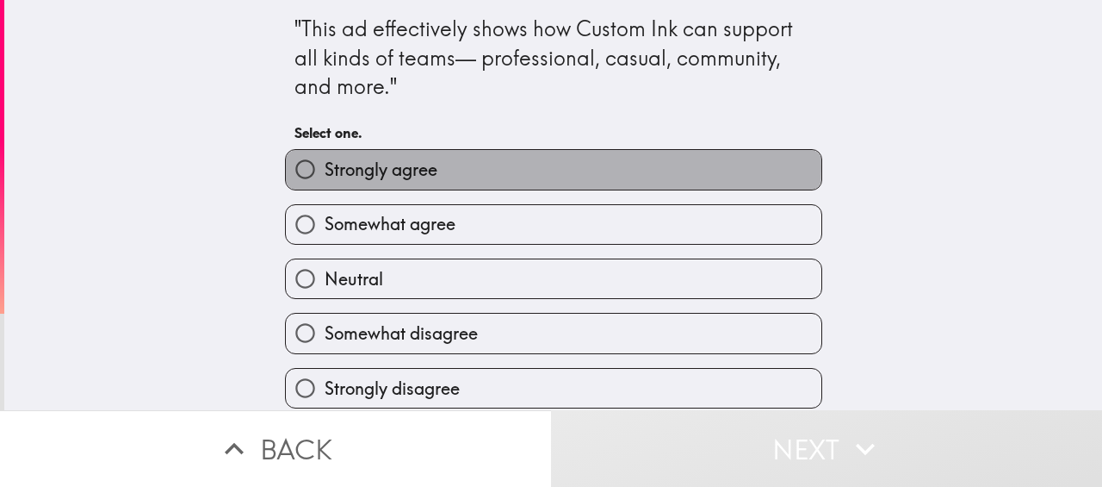
click at [492, 168] on label "Strongly agree" at bounding box center [554, 169] width 536 height 39
click at [325, 168] on input "Strongly agree" at bounding box center [305, 169] width 39 height 39
radio input "true"
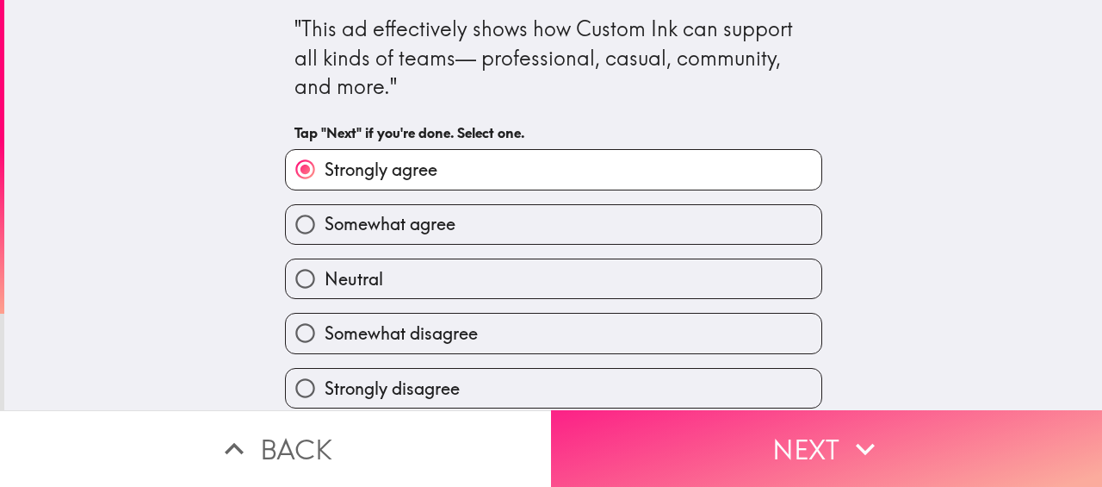
click at [796, 445] on button "Next" at bounding box center [826, 448] width 551 height 77
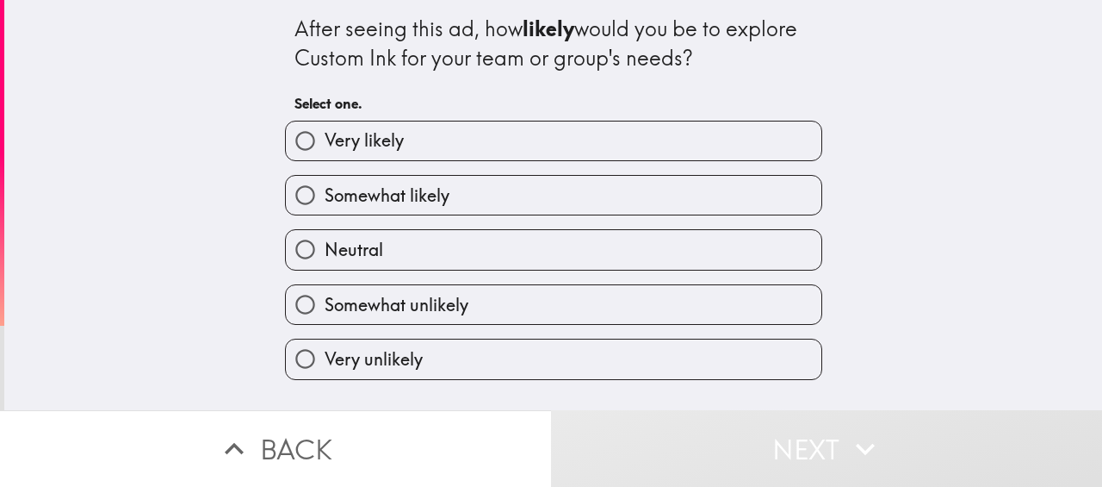
click at [464, 195] on label "Somewhat likely" at bounding box center [554, 195] width 536 height 39
click at [325, 195] on input "Somewhat likely" at bounding box center [305, 195] width 39 height 39
radio input "true"
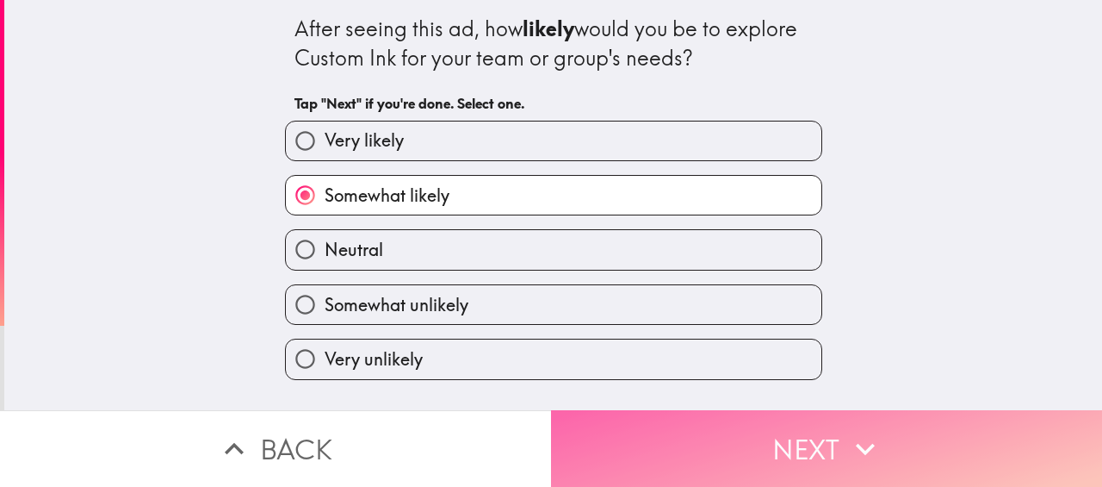
click at [769, 441] on button "Next" at bounding box center [826, 448] width 551 height 77
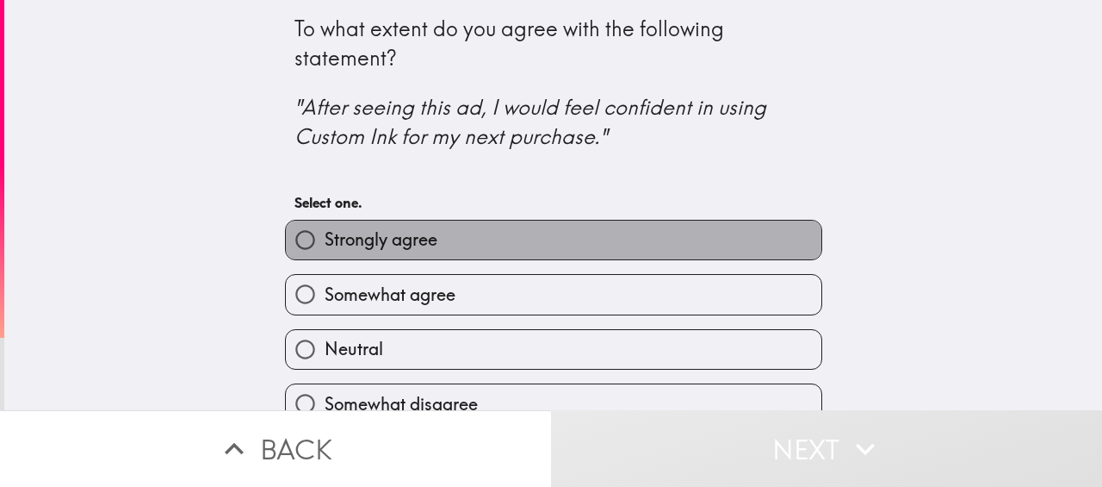
click at [510, 243] on label "Strongly agree" at bounding box center [554, 239] width 536 height 39
click at [325, 243] on input "Strongly agree" at bounding box center [305, 239] width 39 height 39
radio input "true"
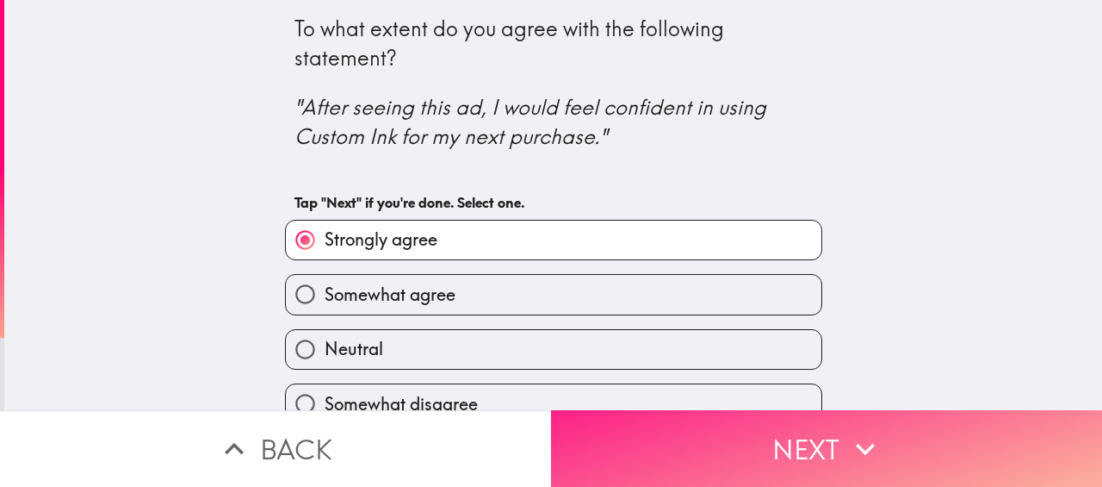
click at [745, 448] on button "Next" at bounding box center [826, 448] width 551 height 77
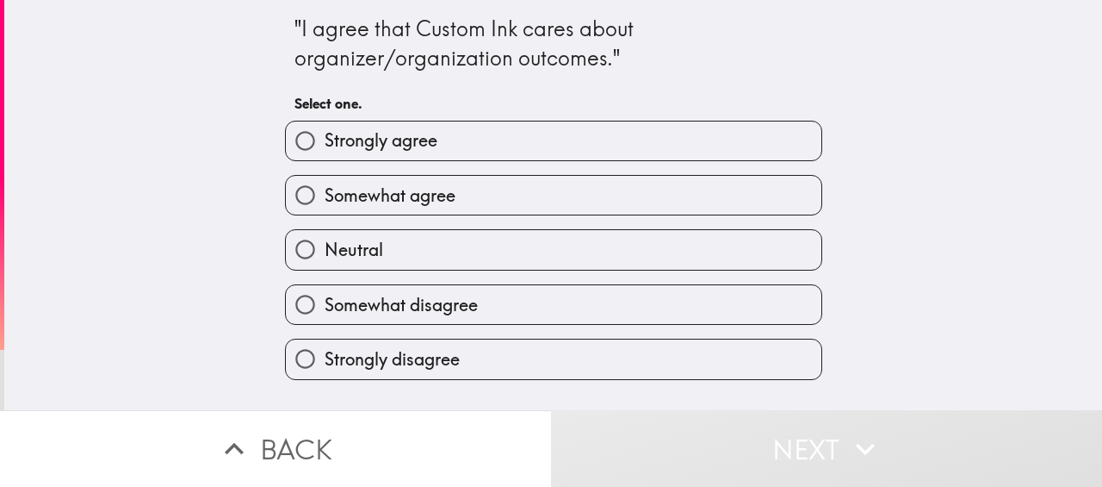
click at [557, 214] on label "Somewhat agree" at bounding box center [554, 195] width 536 height 39
click at [325, 214] on input "Somewhat agree" at bounding box center [305, 195] width 39 height 39
radio input "true"
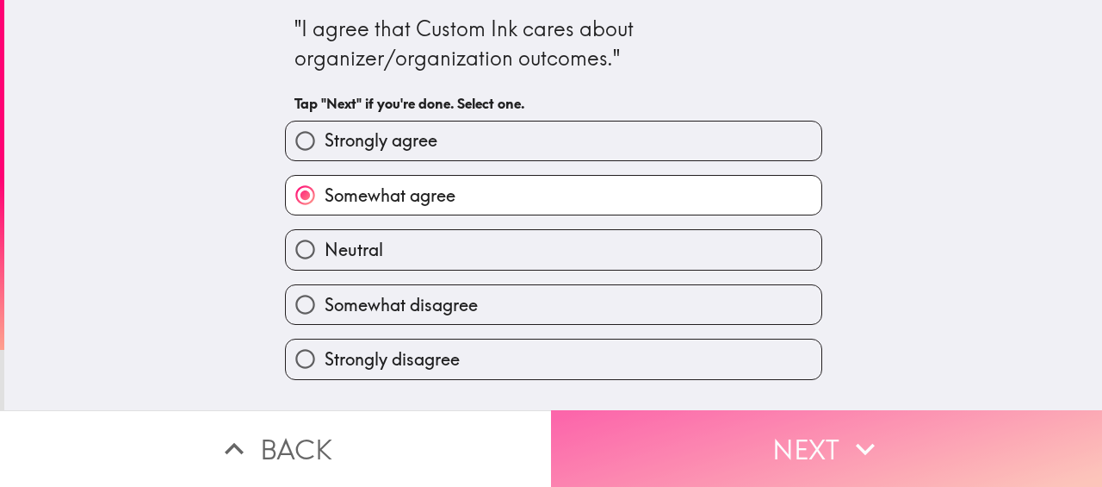
click at [765, 431] on button "Next" at bounding box center [826, 448] width 551 height 77
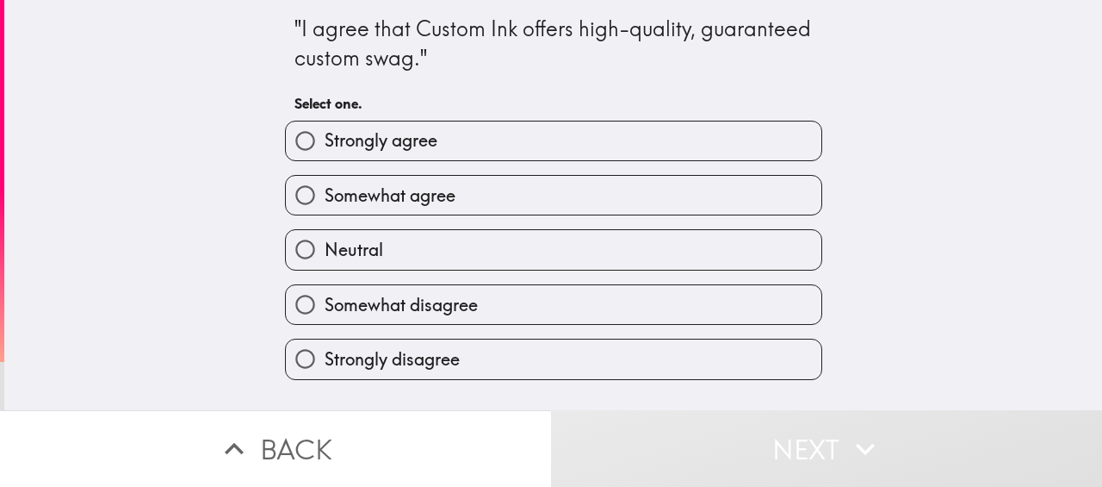
click at [519, 143] on label "Strongly agree" at bounding box center [554, 140] width 536 height 39
click at [325, 143] on input "Strongly agree" at bounding box center [305, 140] width 39 height 39
radio input "true"
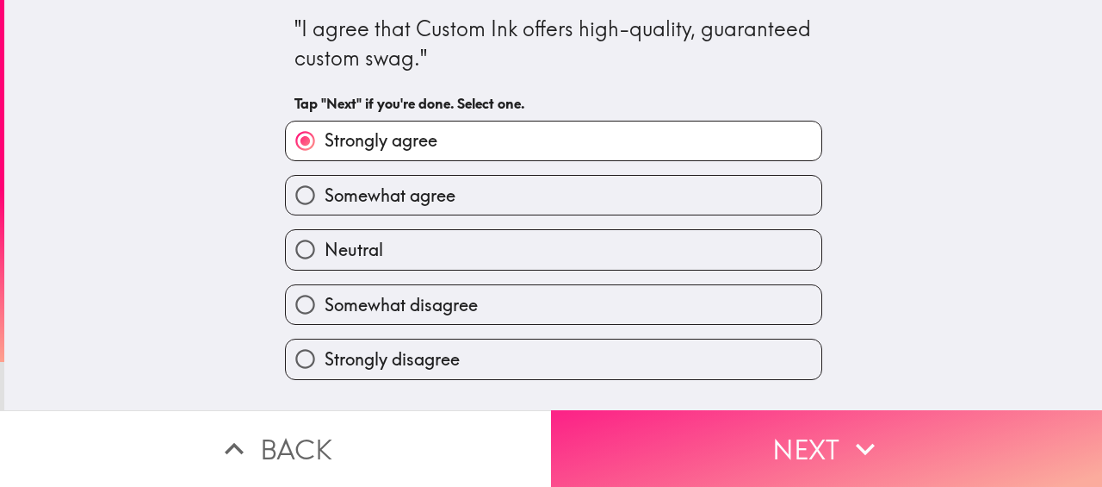
click at [786, 451] on button "Next" at bounding box center [826, 448] width 551 height 77
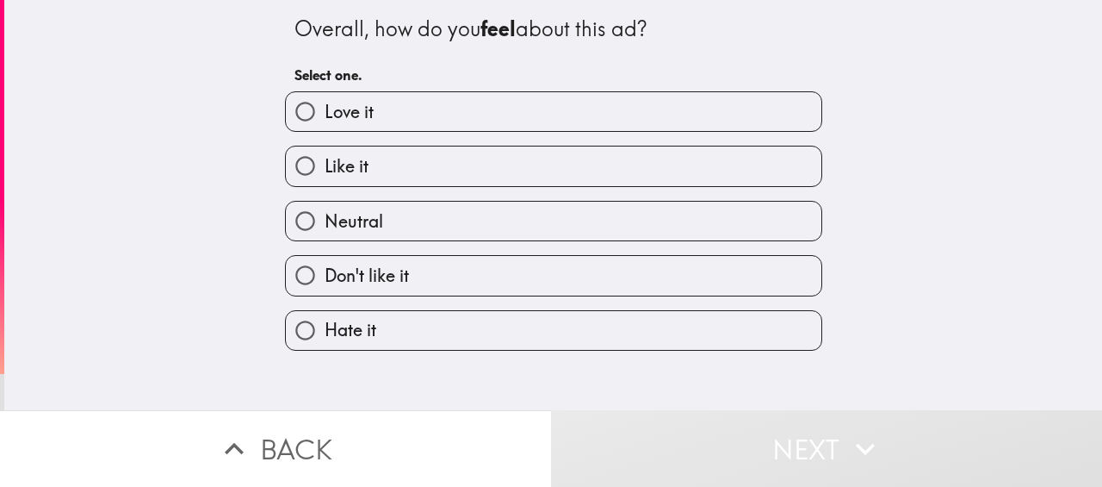
click at [495, 170] on label "Like it" at bounding box center [554, 165] width 536 height 39
click at [325, 170] on input "Like it" at bounding box center [305, 165] width 39 height 39
radio input "true"
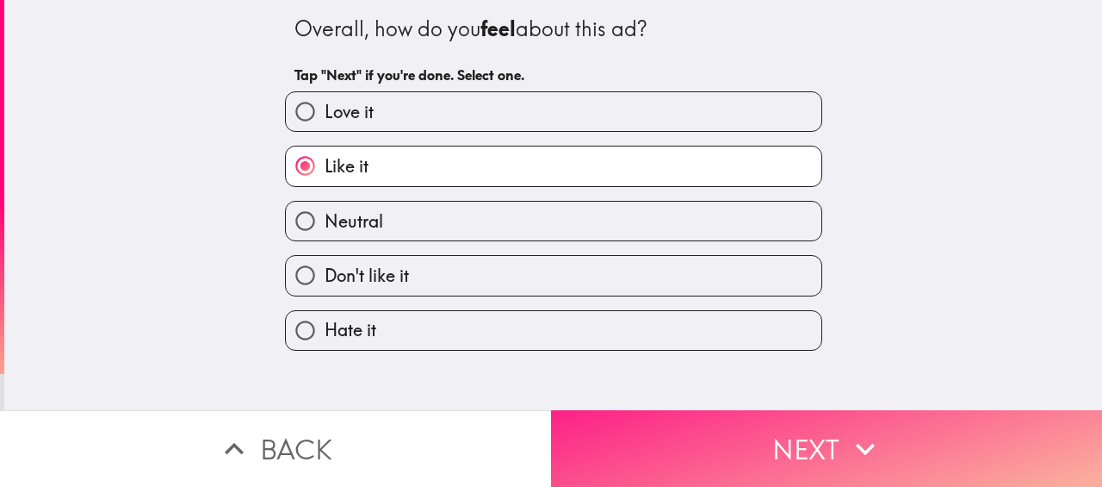
click at [782, 443] on button "Next" at bounding box center [826, 448] width 551 height 77
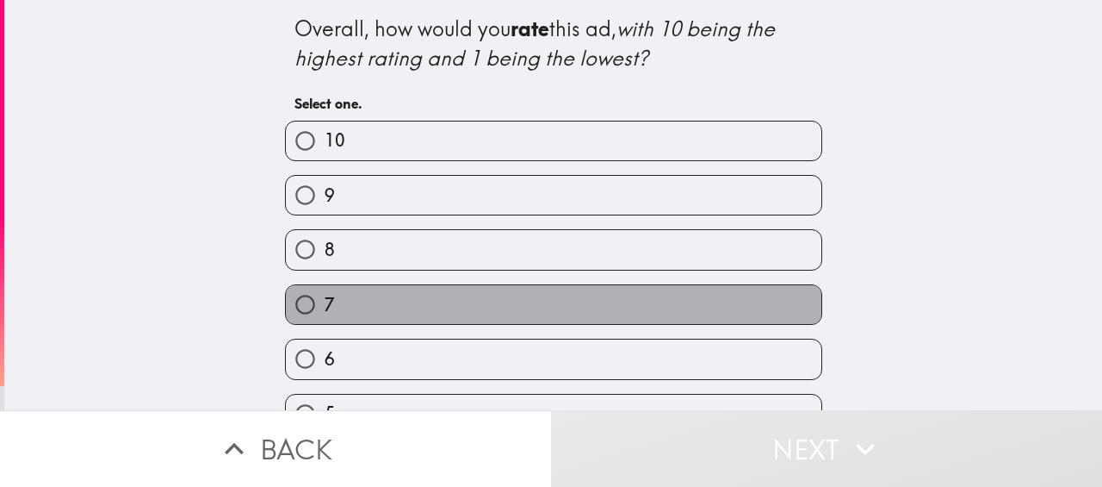
click at [571, 312] on label "7" at bounding box center [554, 304] width 536 height 39
click at [325, 312] on input "7" at bounding box center [305, 304] width 39 height 39
radio input "true"
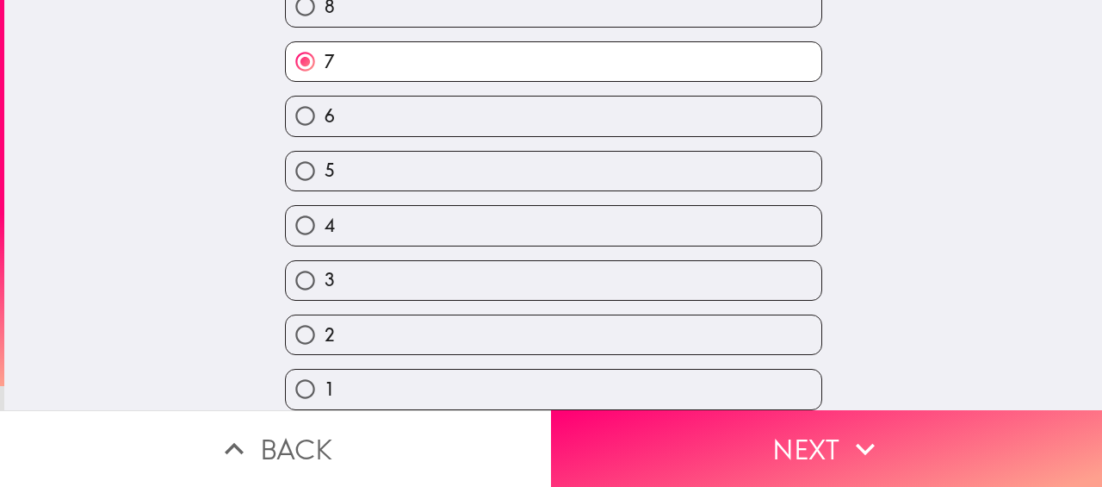
scroll to position [248, 0]
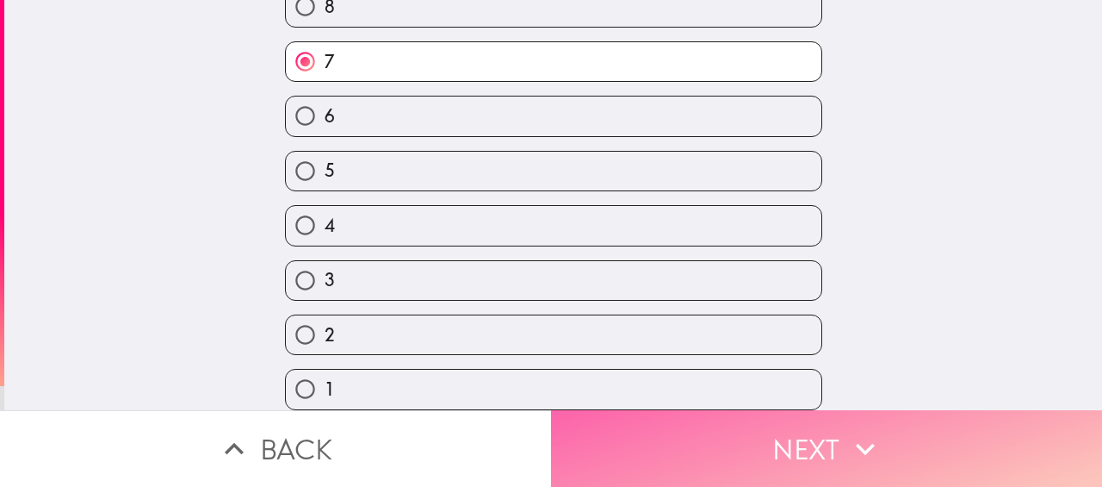
click at [794, 445] on button "Next" at bounding box center [826, 448] width 551 height 77
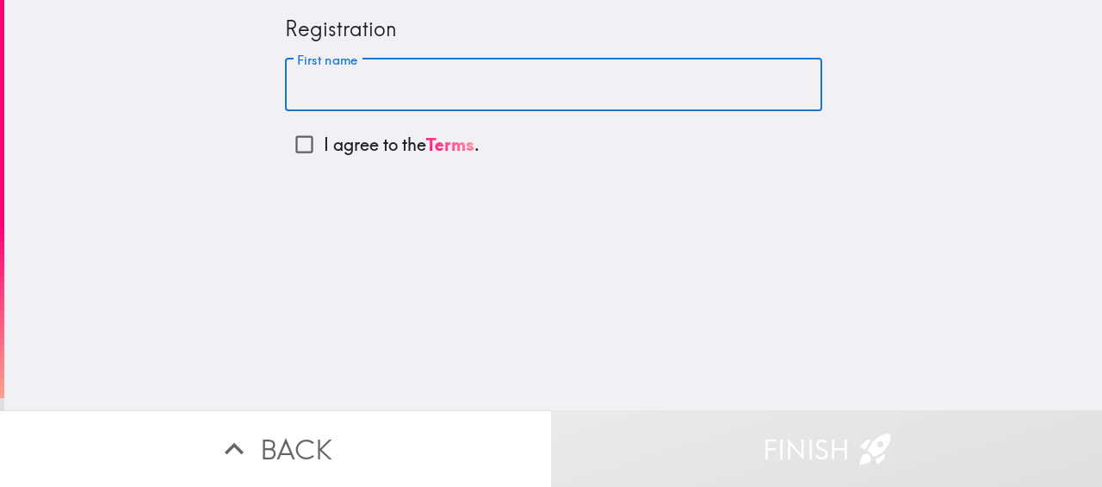
click at [334, 84] on input "First name" at bounding box center [553, 85] width 537 height 53
type input "[PERSON_NAME]"
click at [308, 150] on input "I agree to the Terms ." at bounding box center [304, 144] width 39 height 39
checkbox input "true"
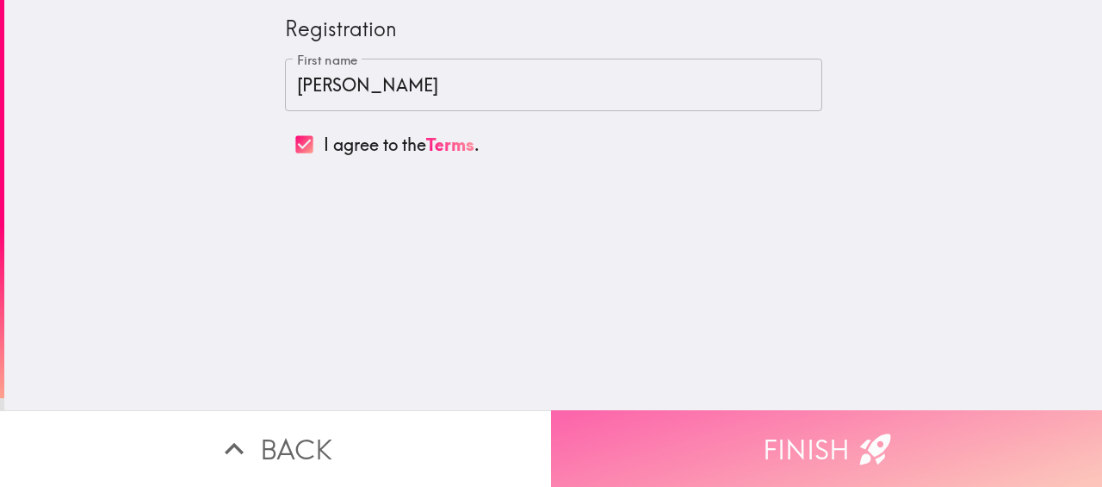
click at [703, 447] on button "Finish" at bounding box center [826, 448] width 551 height 77
